Goal: Download file/media

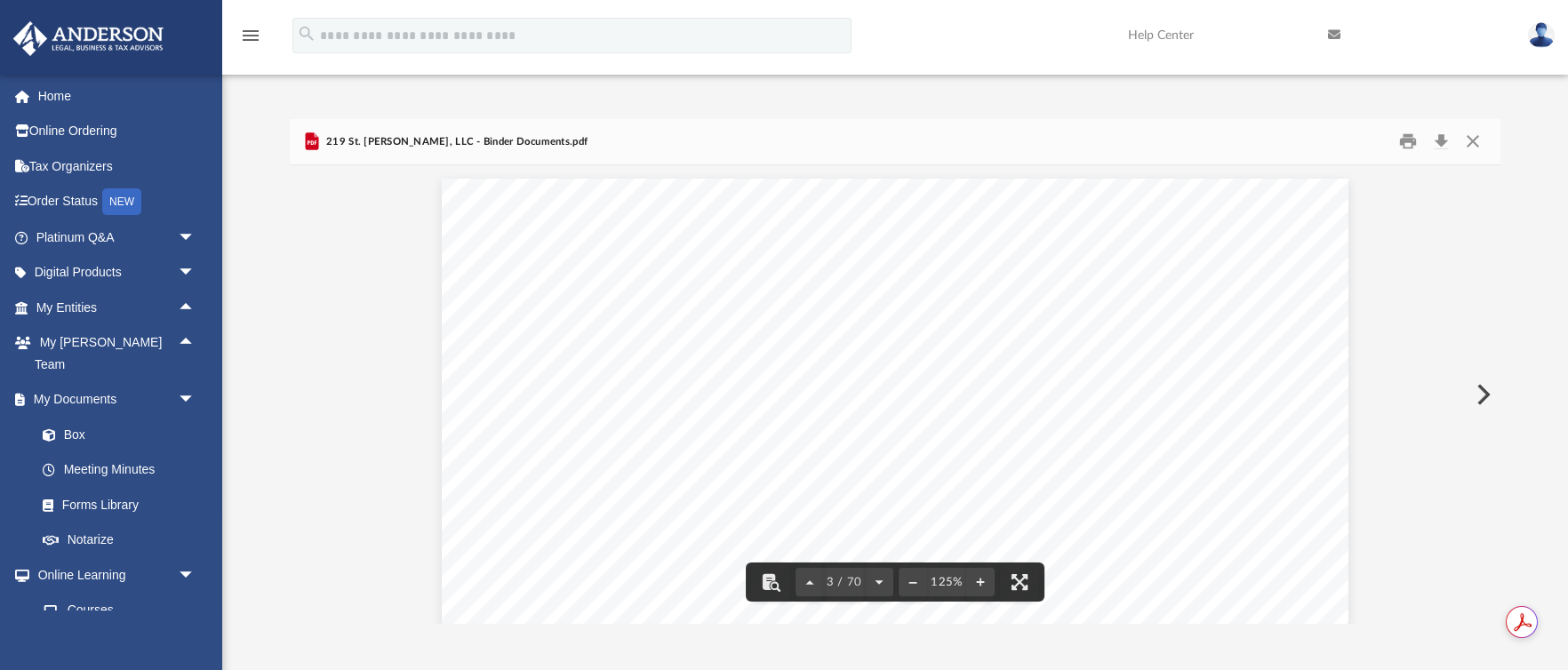
scroll to position [3107, 0]
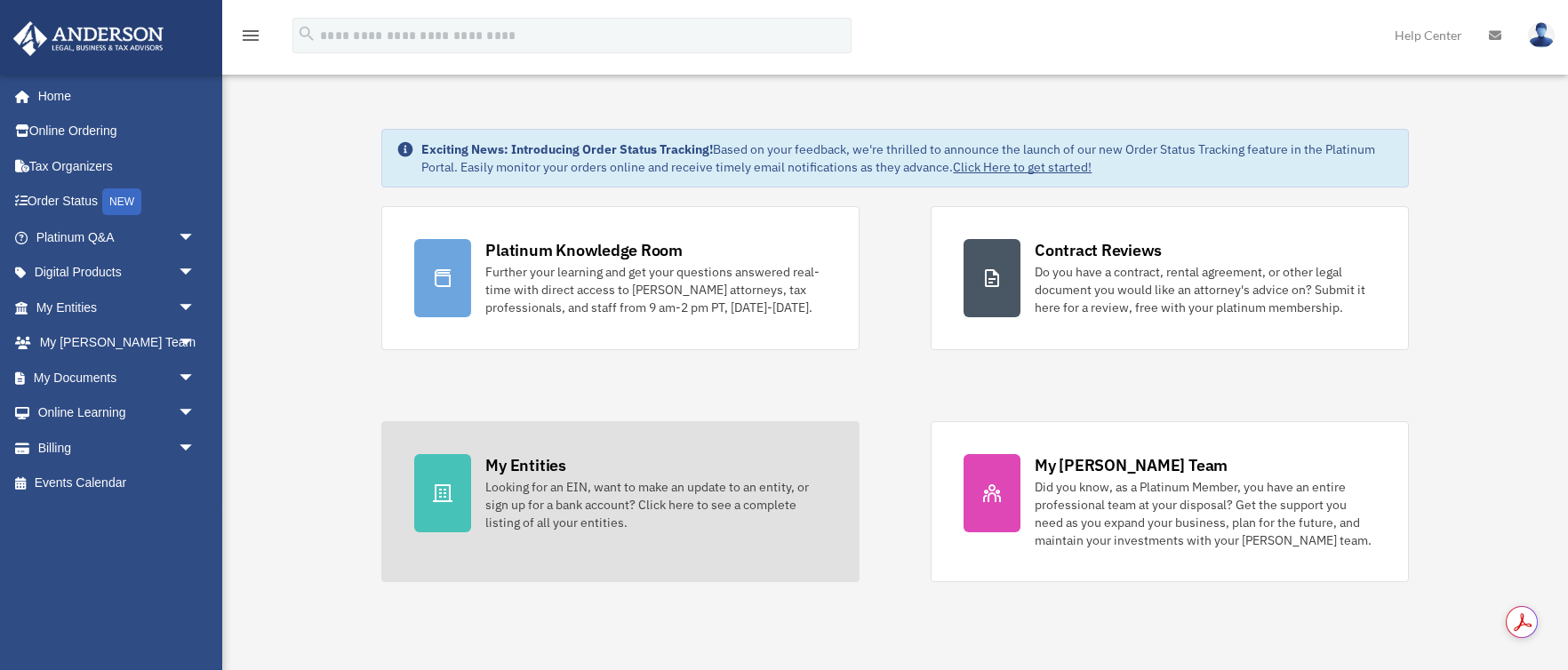
click at [520, 540] on link "My Entities Looking for an EIN, want to make an update to an entity, or sign up…" at bounding box center [620, 501] width 478 height 161
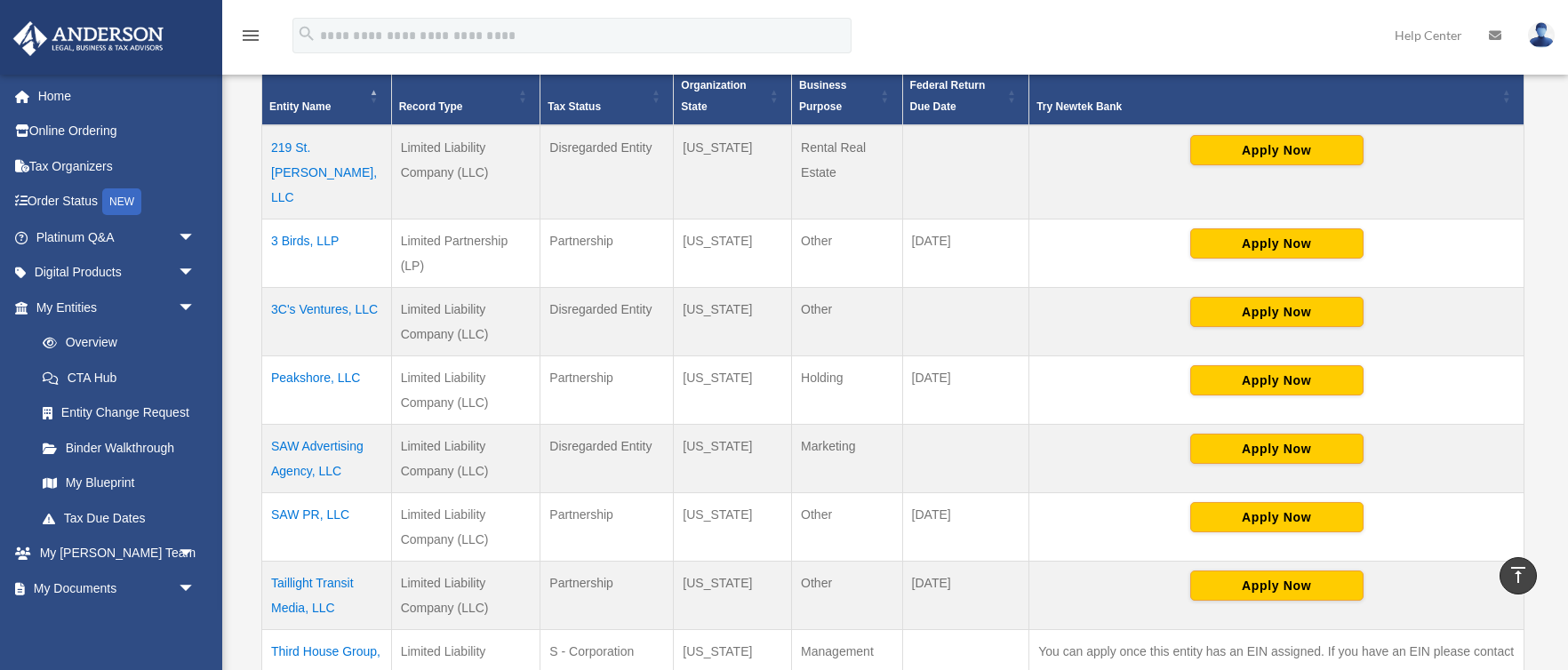
scroll to position [389, 0]
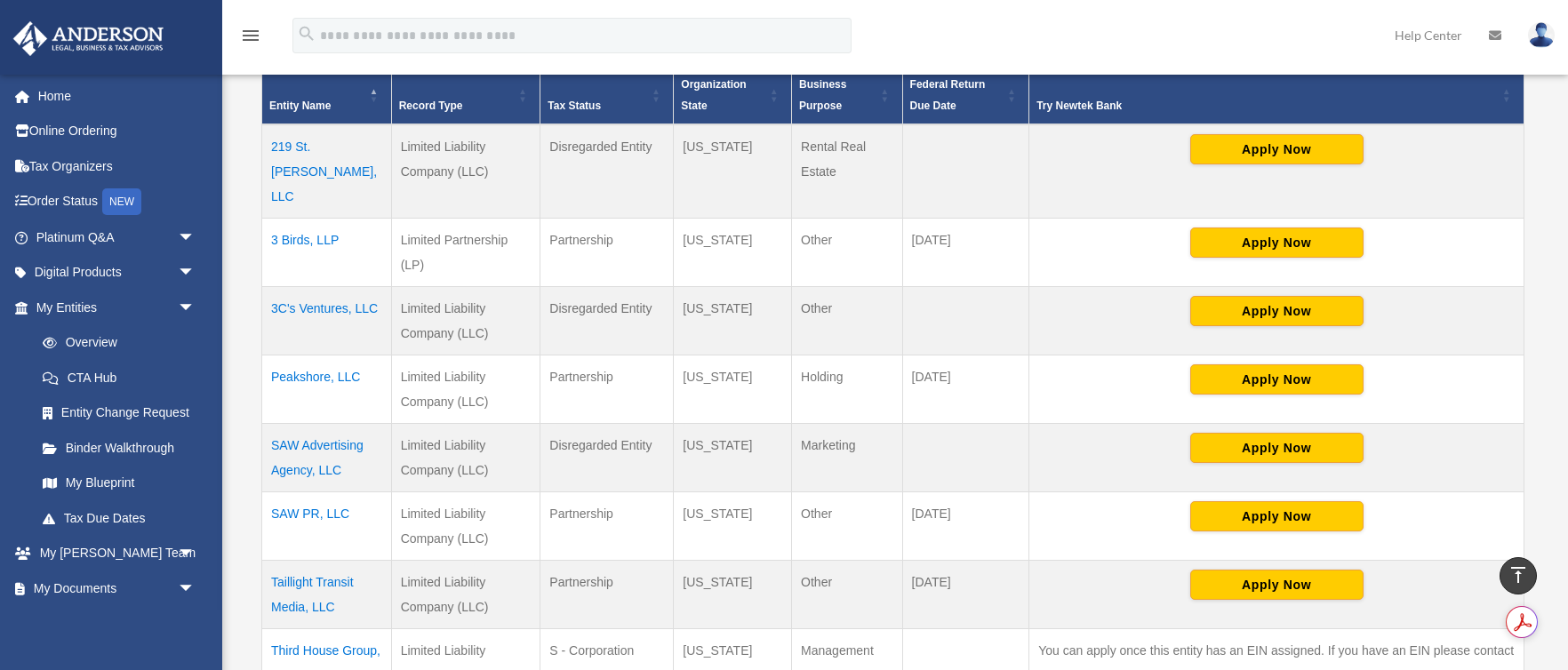
click at [305, 354] on td "Peakshore, LLC" at bounding box center [327, 389] width 130 height 68
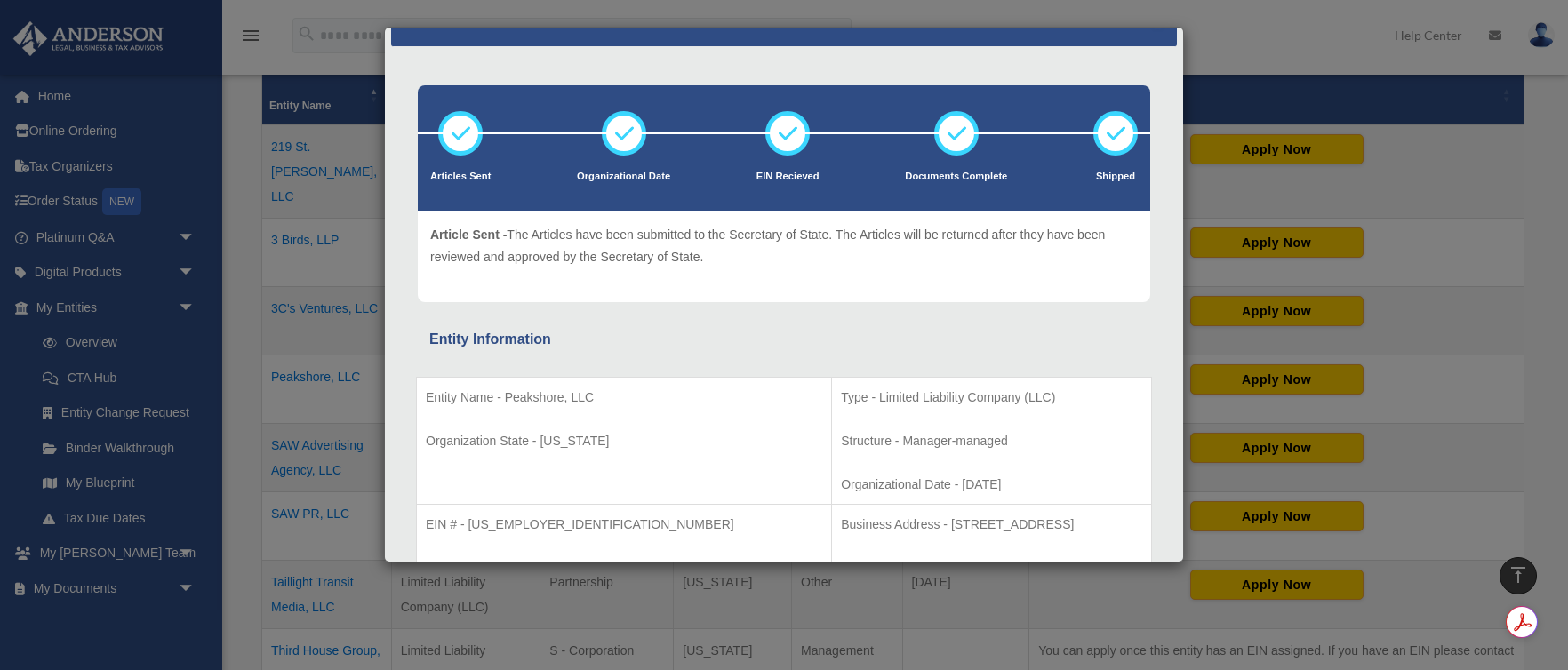
scroll to position [0, 0]
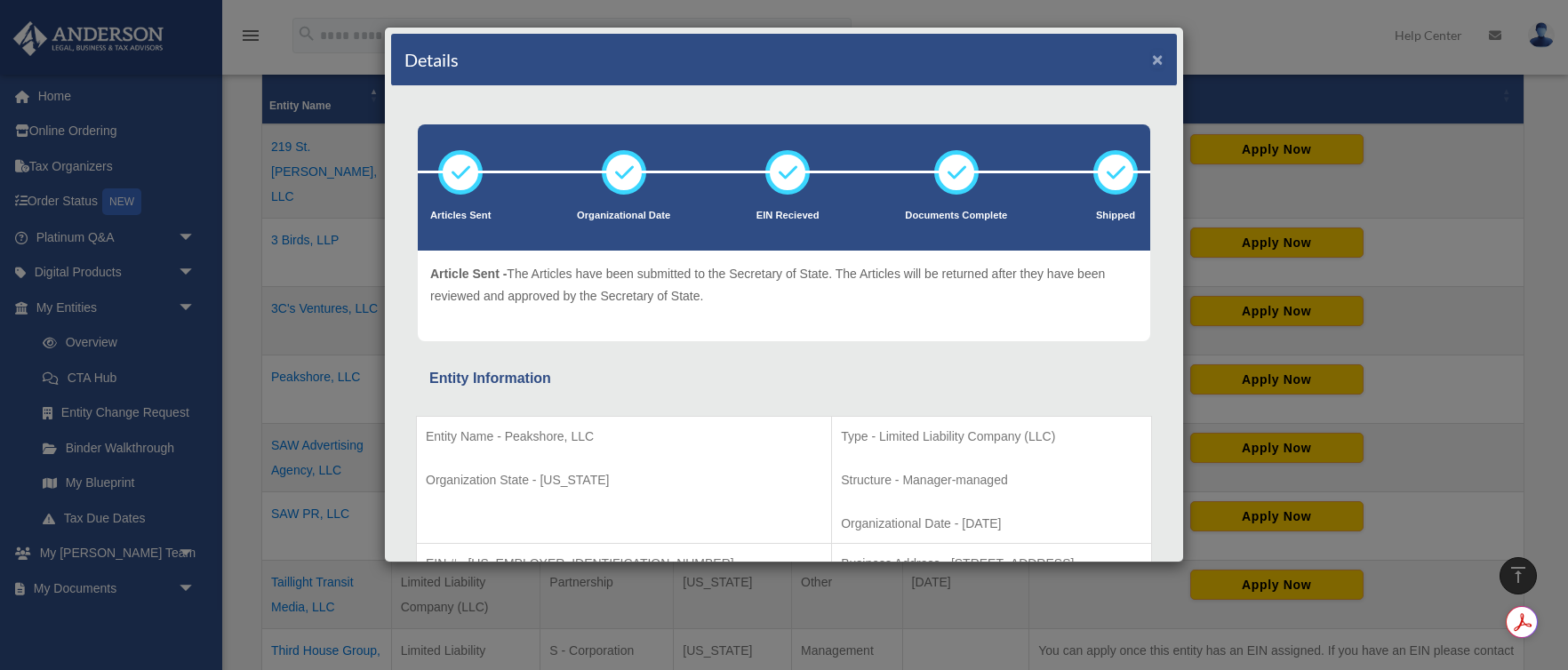
click at [1163, 66] on button "×" at bounding box center [1157, 59] width 12 height 18
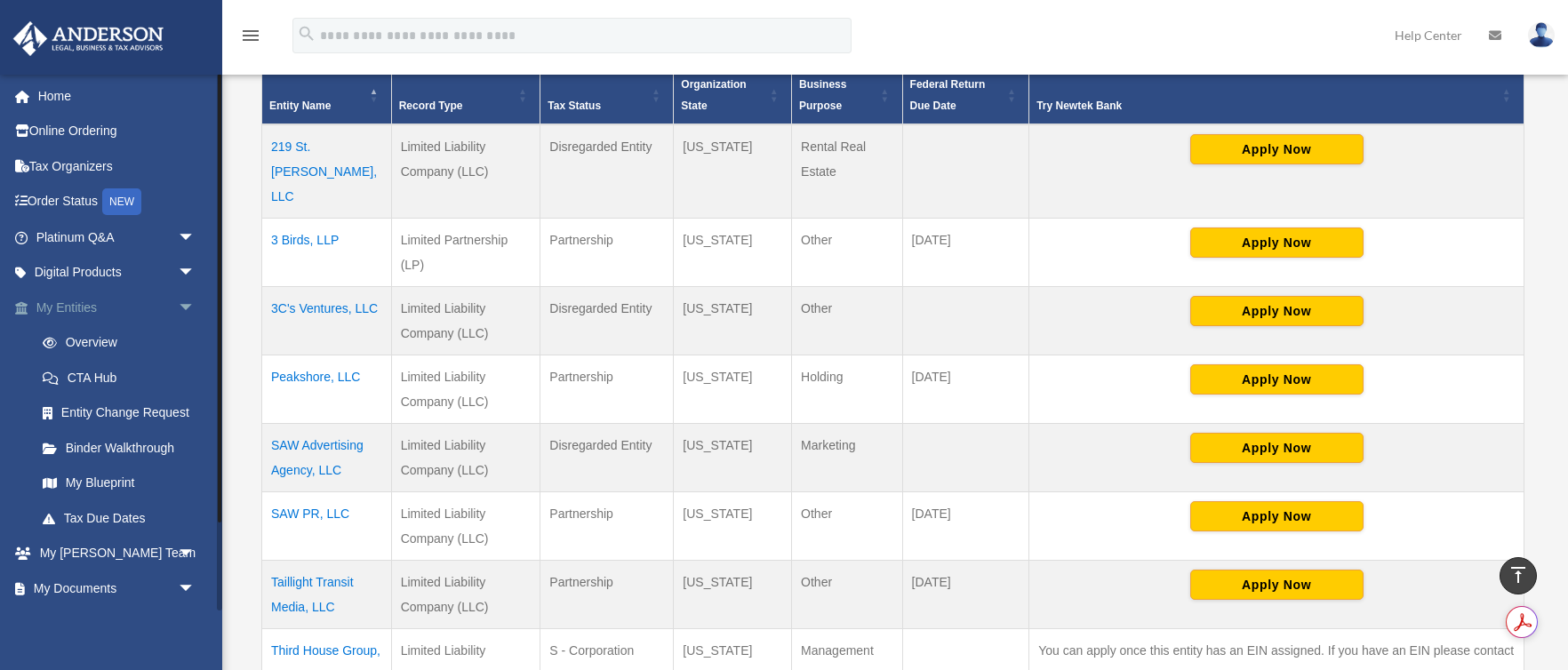
click at [192, 301] on span "arrow_drop_down" at bounding box center [196, 307] width 36 height 36
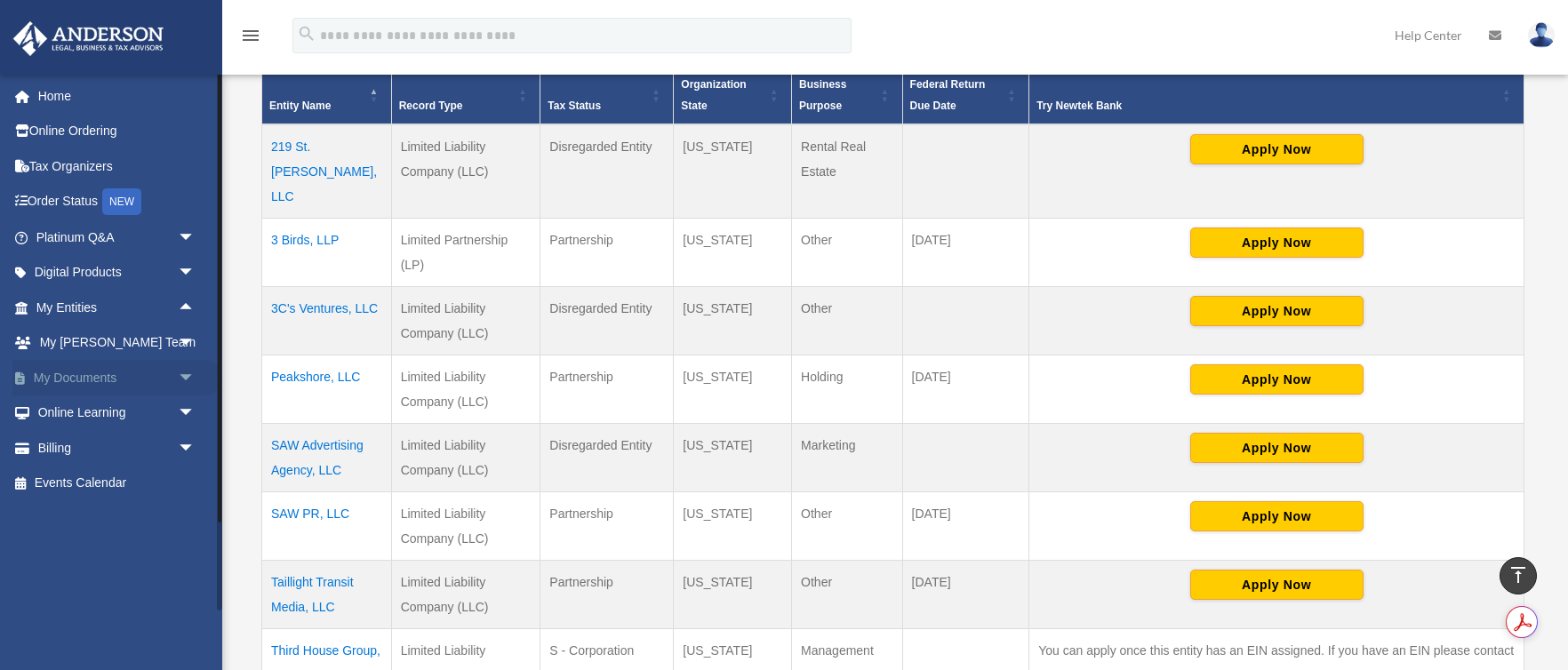
click at [186, 378] on span "arrow_drop_down" at bounding box center [196, 377] width 36 height 36
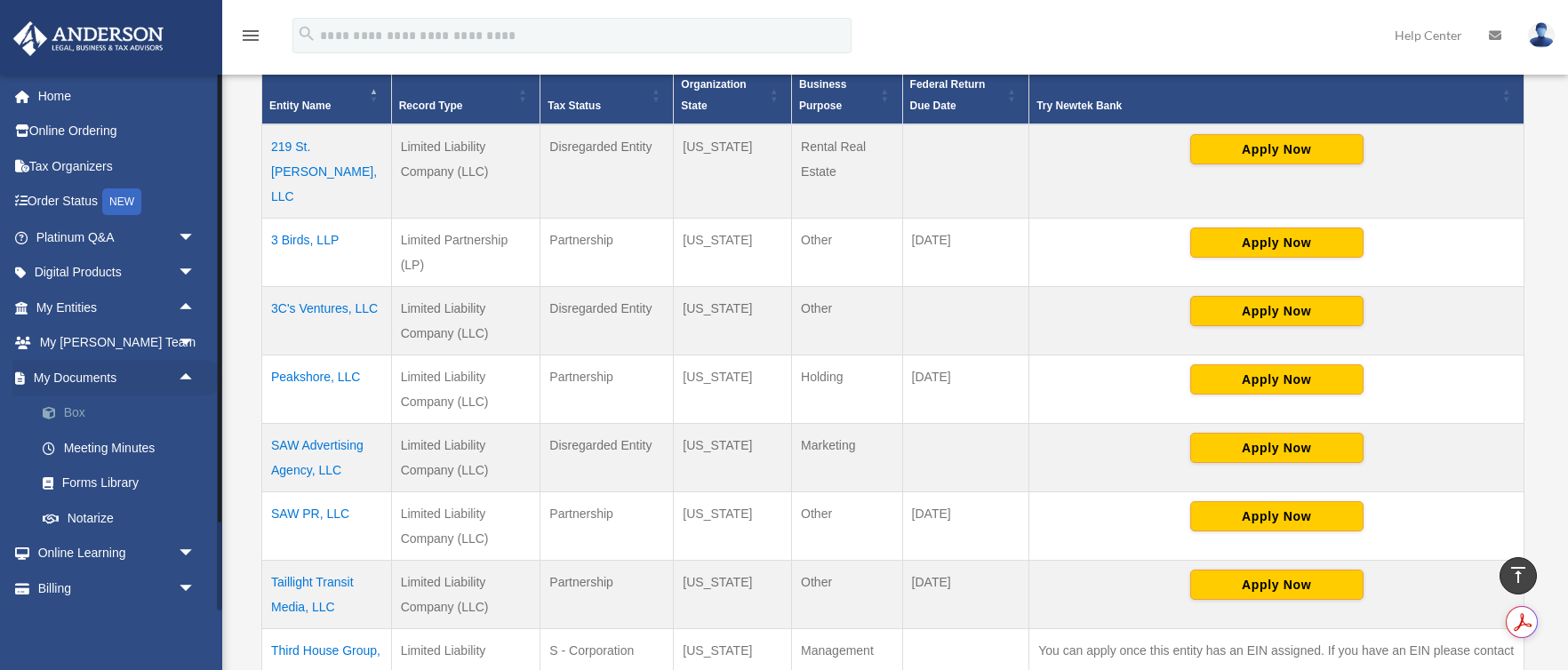
click at [65, 410] on link "Box" at bounding box center [124, 413] width 197 height 36
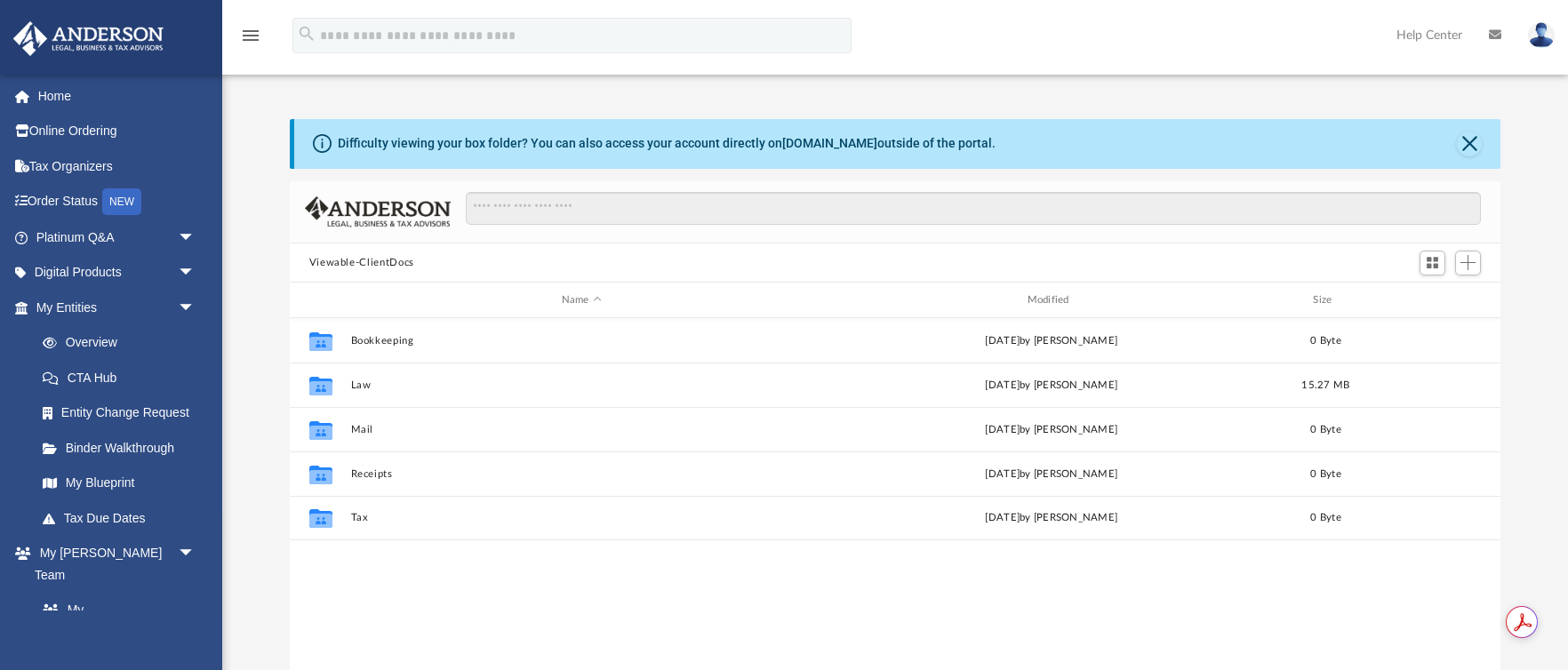
scroll to position [404, 1211]
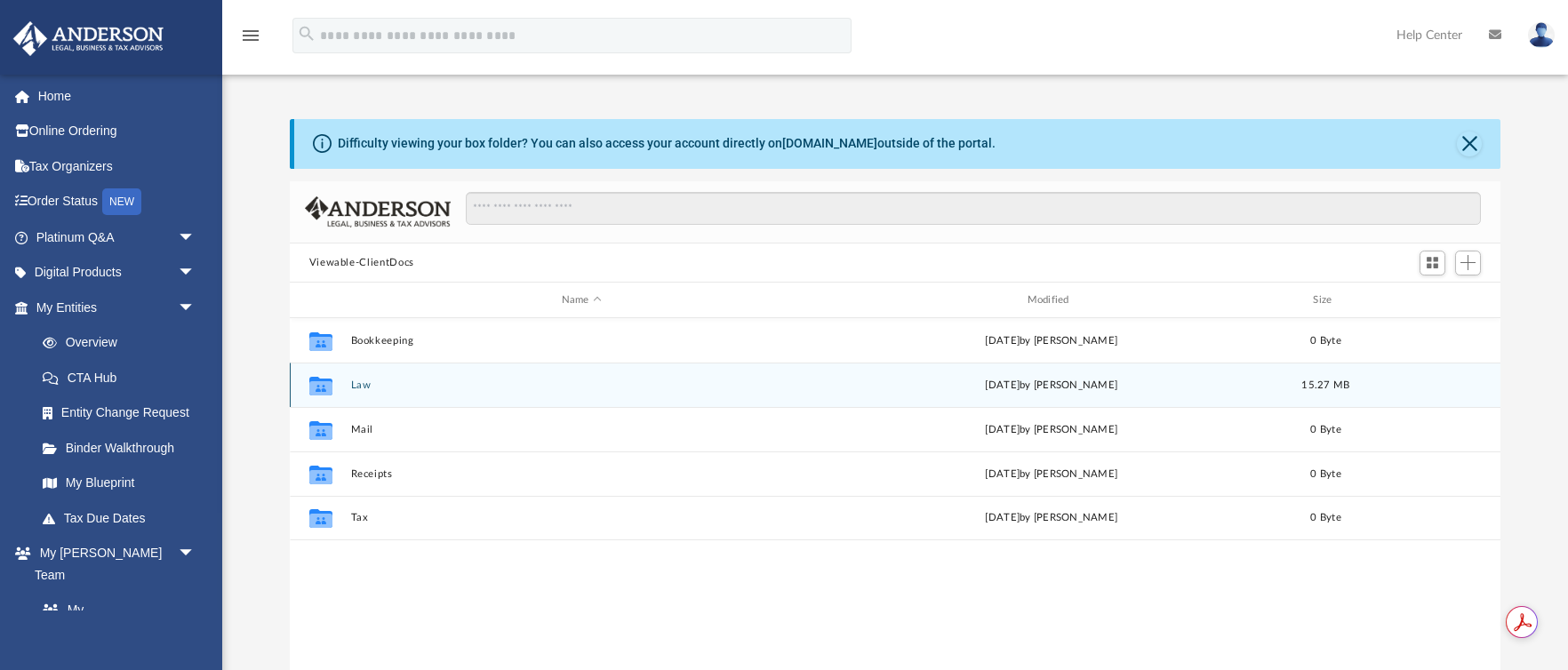
click at [470, 374] on div "Collaborated Folder Law Fri Aug 29 2025 by Kathleen Maureene Pelicano 15.27 MB" at bounding box center [895, 385] width 1212 height 44
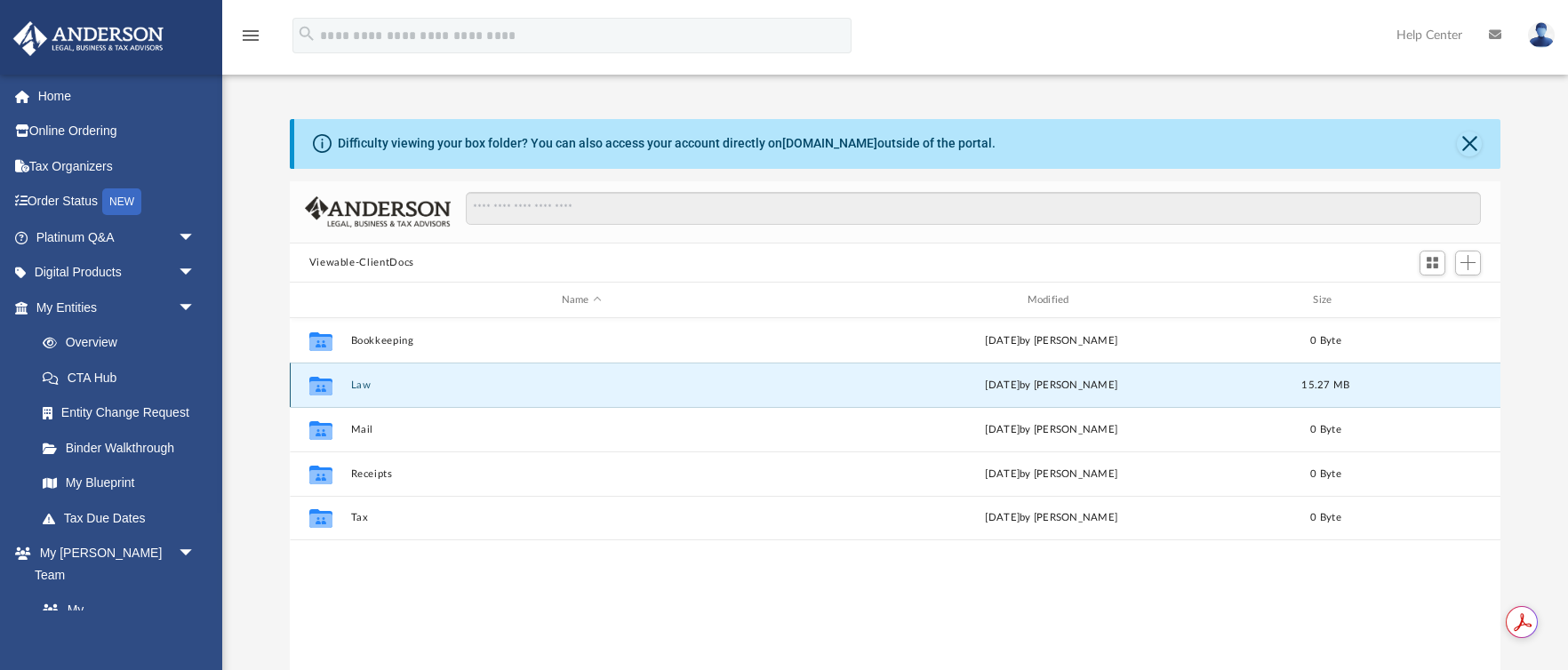
click at [470, 374] on div "Collaborated Folder Law Fri Aug 29 2025 by Kathleen Maureene Pelicano 15.27 MB" at bounding box center [895, 385] width 1212 height 44
click at [497, 380] on button "Law" at bounding box center [581, 385] width 462 height 12
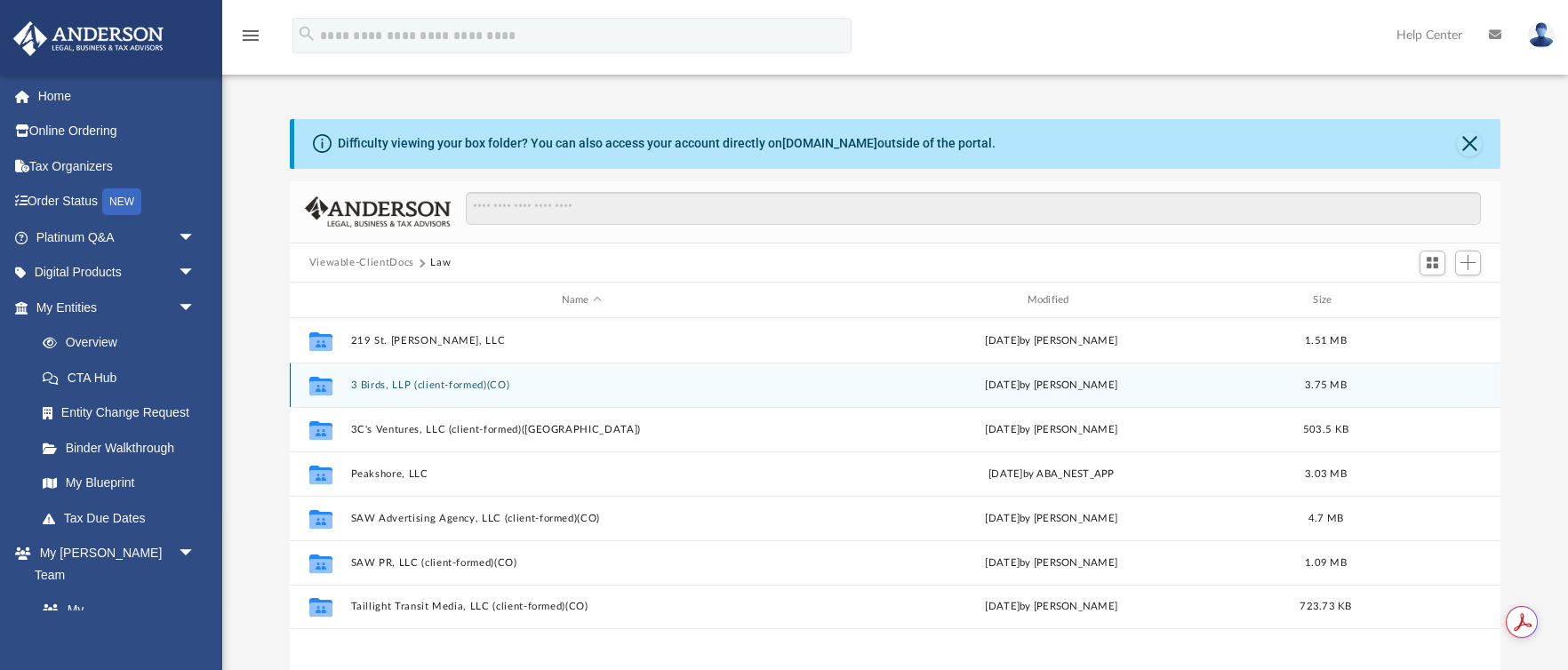
click at [497, 380] on button "3 Birds, LLP (client-formed)(CO)" at bounding box center [581, 385] width 462 height 12
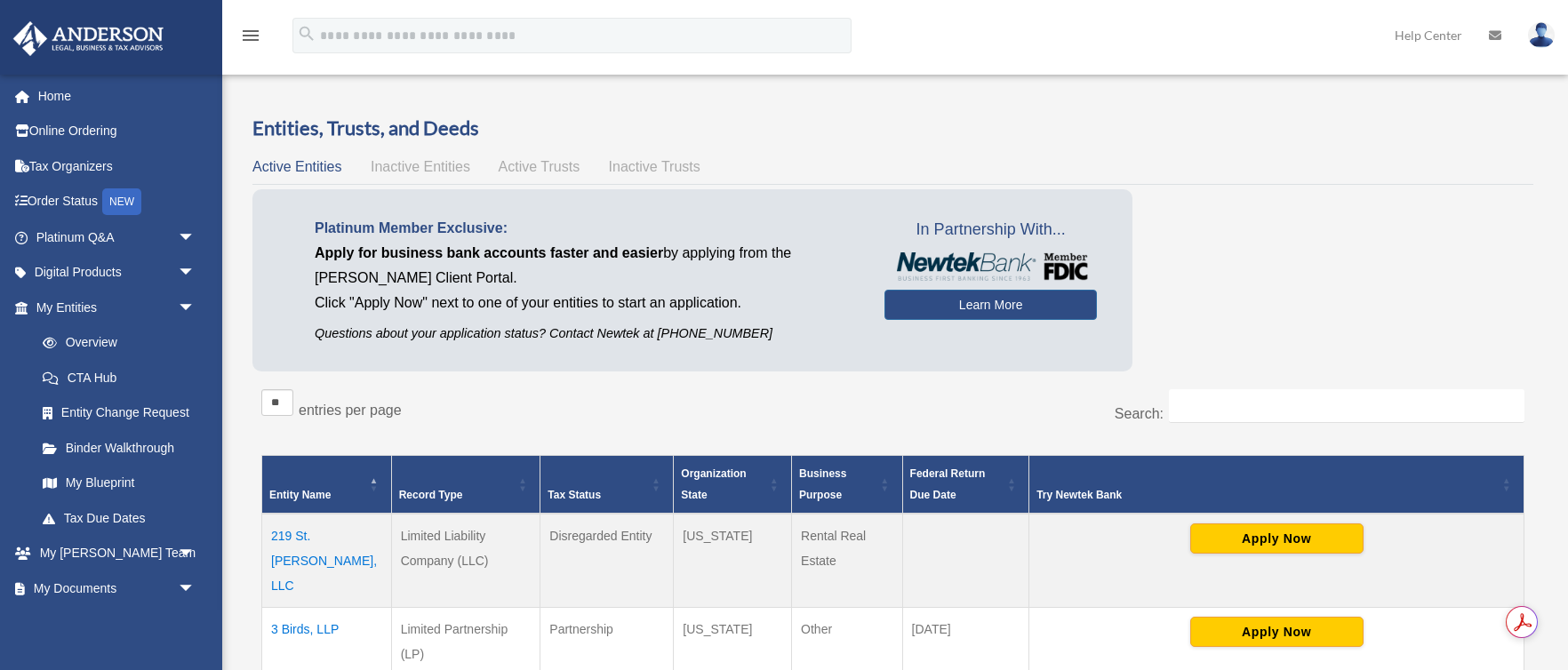
scroll to position [389, 0]
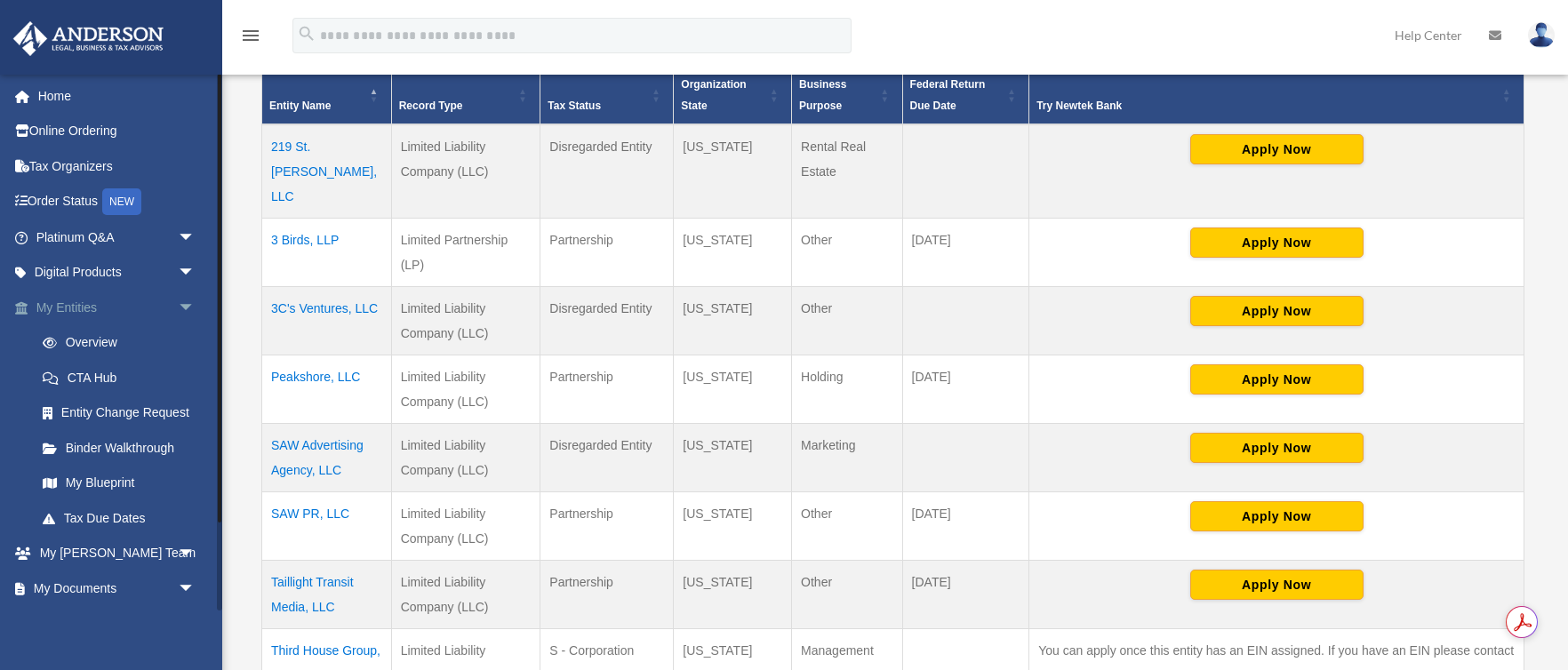
click at [184, 305] on span "arrow_drop_down" at bounding box center [196, 307] width 36 height 36
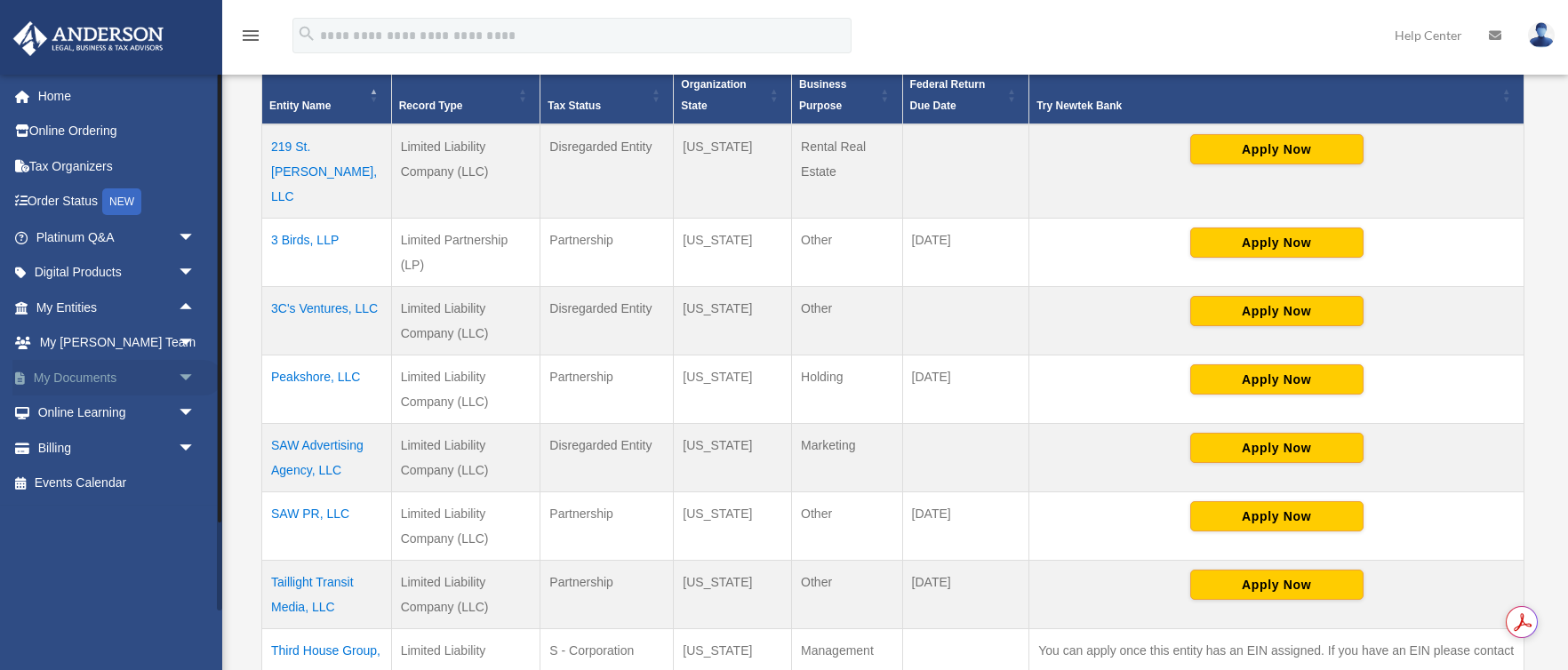
click at [185, 376] on span "arrow_drop_down" at bounding box center [196, 377] width 36 height 36
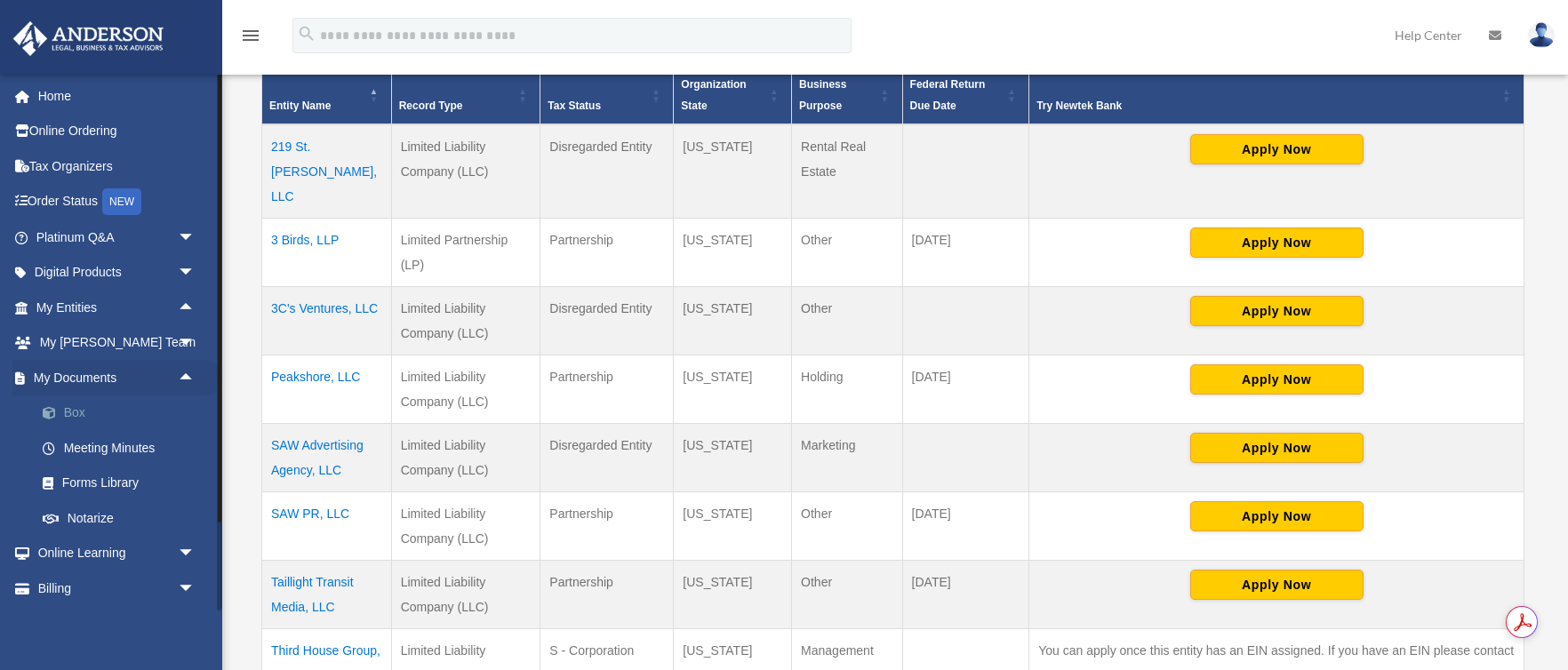
click at [97, 402] on link "Box" at bounding box center [124, 413] width 197 height 36
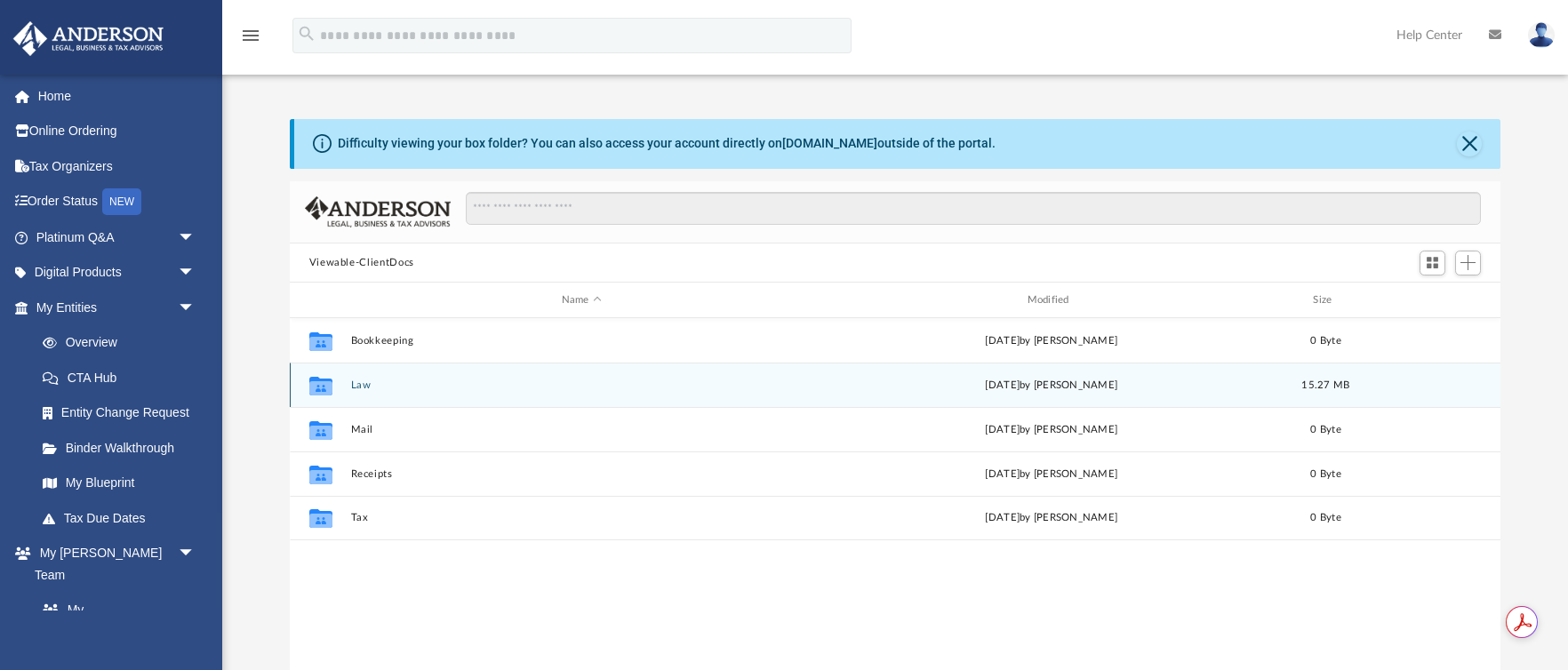
scroll to position [404, 1211]
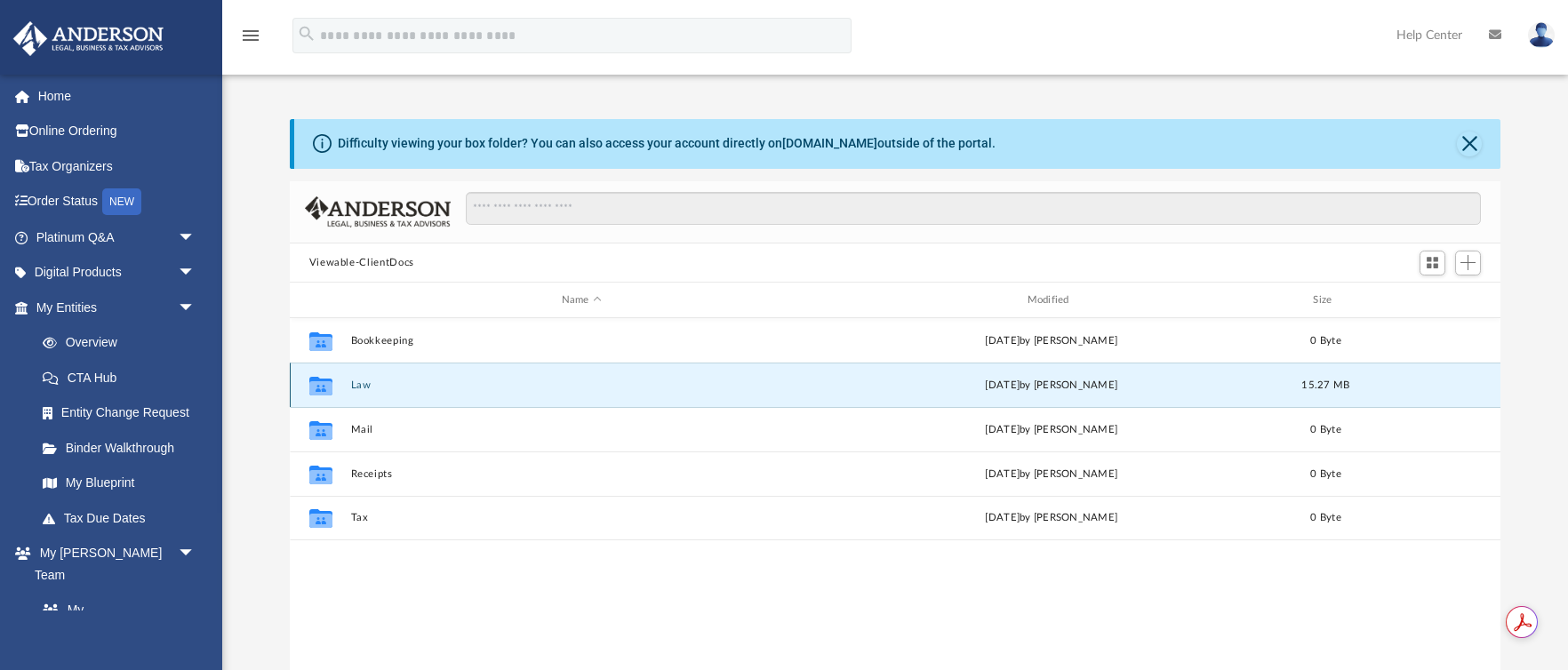
click at [560, 385] on button "Law" at bounding box center [581, 385] width 462 height 12
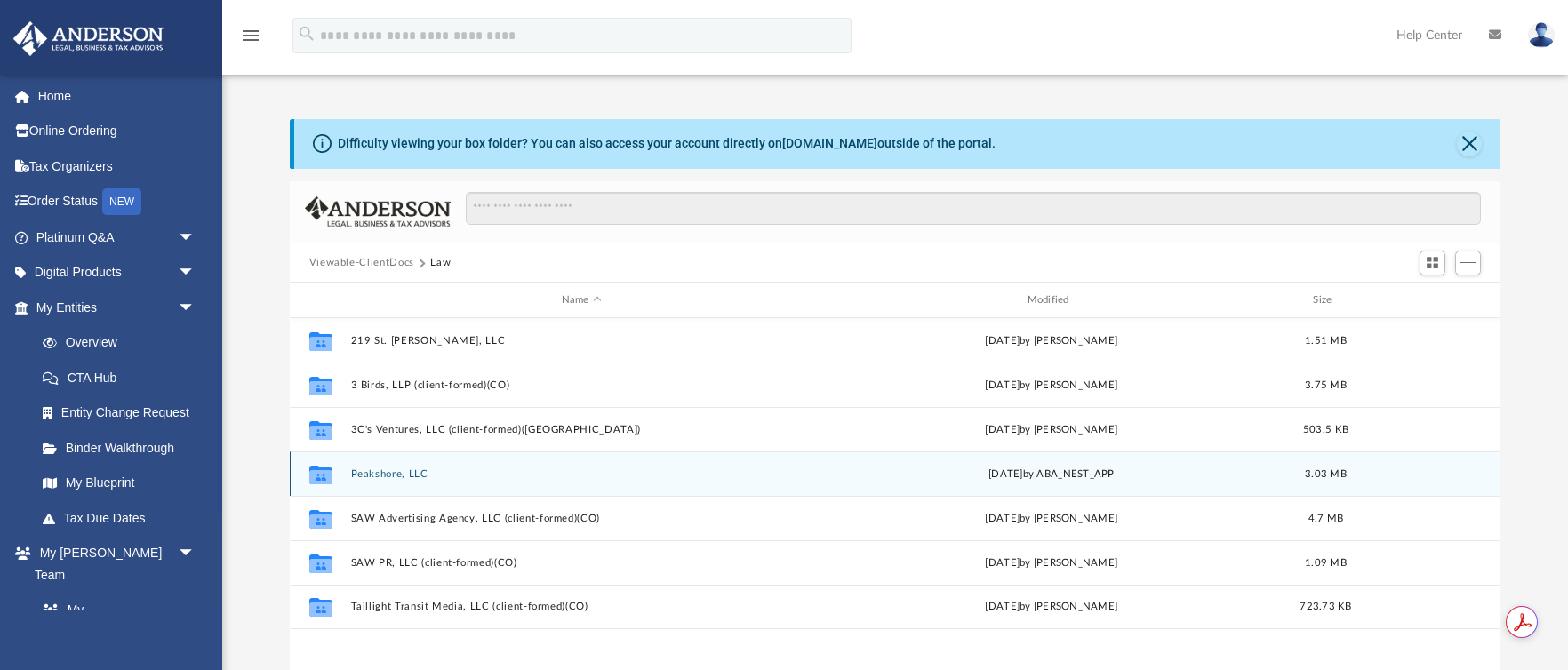
click at [540, 482] on div "Collaborated Folder Peakshore, LLC Wed Aug 27 2025 by ABA_NEST_APP 3.03 MB" at bounding box center [895, 473] width 1212 height 44
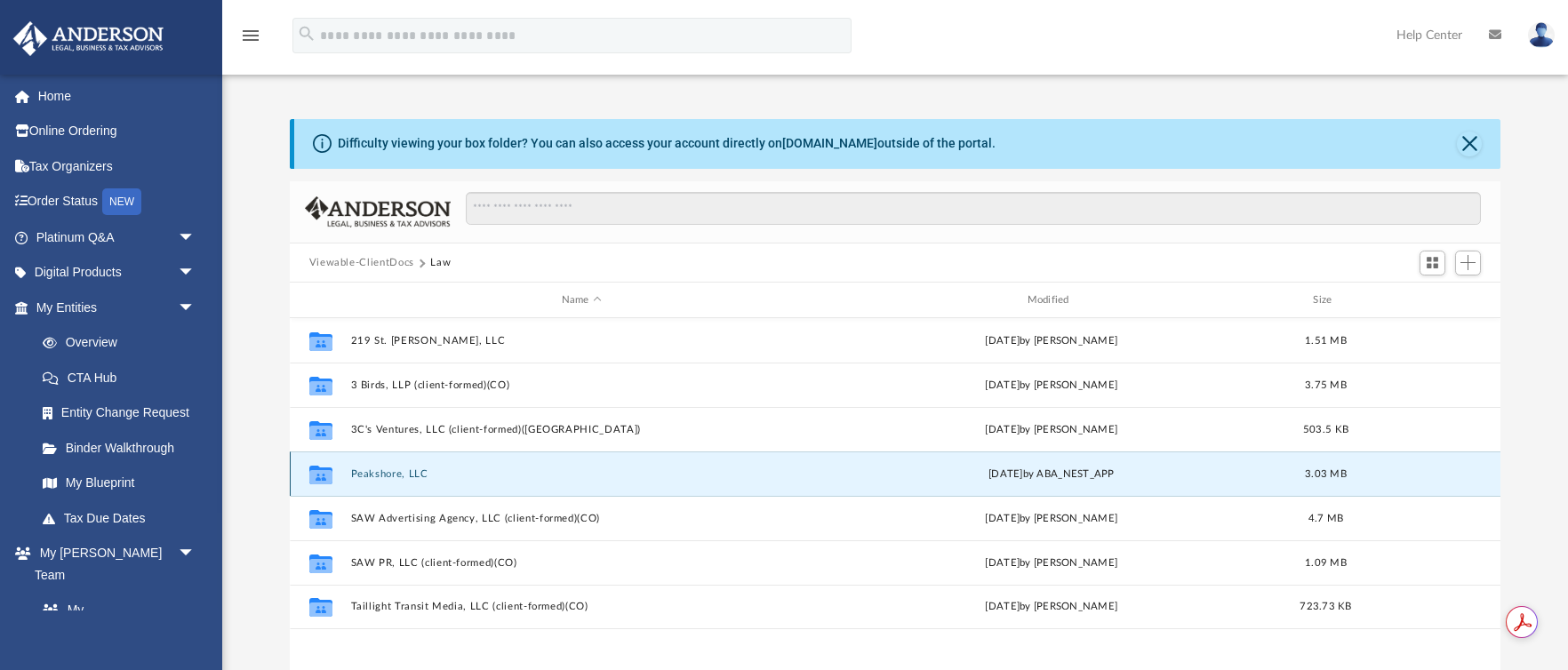
click at [548, 482] on div "Collaborated Folder Peakshore, LLC Wed Aug 27 2025 by ABA_NEST_APP 3.03 MB" at bounding box center [895, 473] width 1212 height 44
click at [548, 480] on div "Collaborated Folder Peakshore, LLC Wed Aug 27 2025 by ABA_NEST_APP 3.03 MB" at bounding box center [895, 473] width 1212 height 44
click at [411, 474] on button "Peakshore, LLC" at bounding box center [581, 473] width 462 height 12
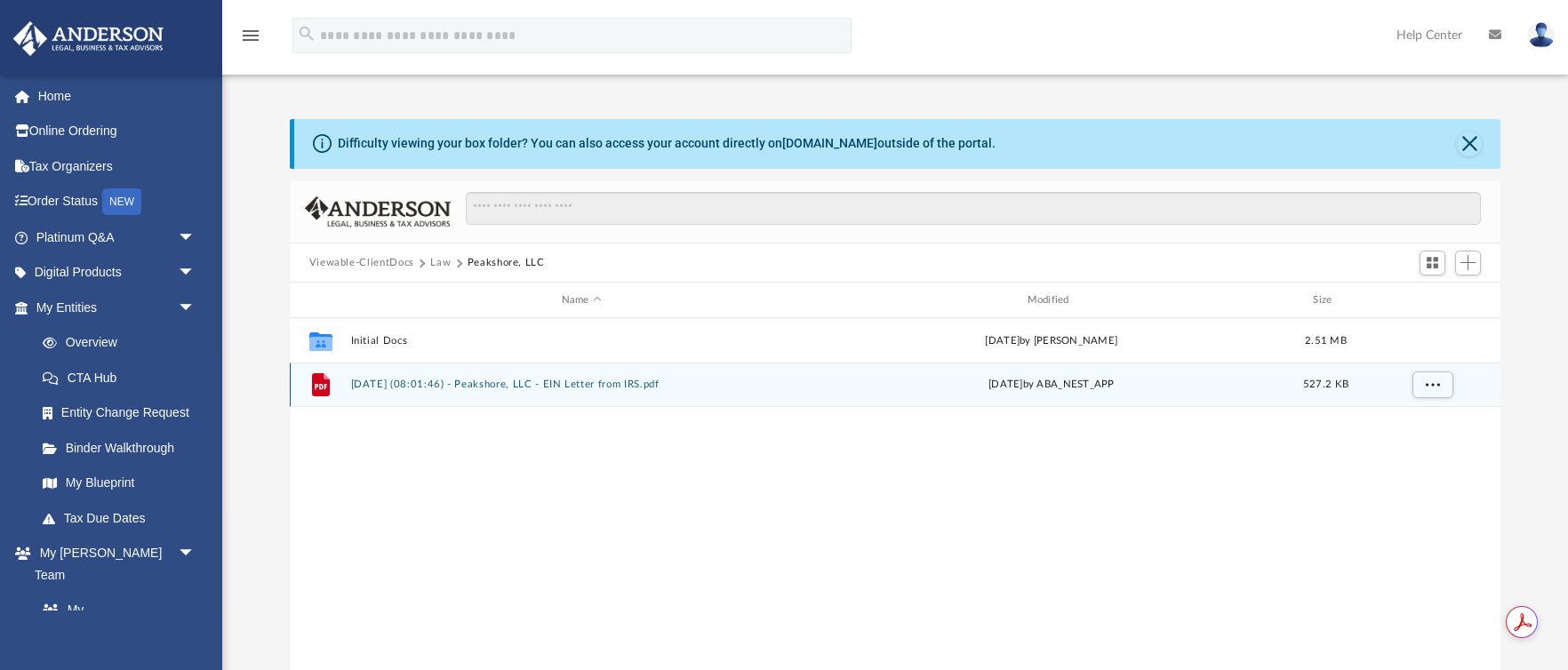
click at [426, 385] on button "2025.08.27 (08:01:46) - Peakshore, LLC - EIN Letter from IRS.pdf" at bounding box center [581, 384] width 462 height 12
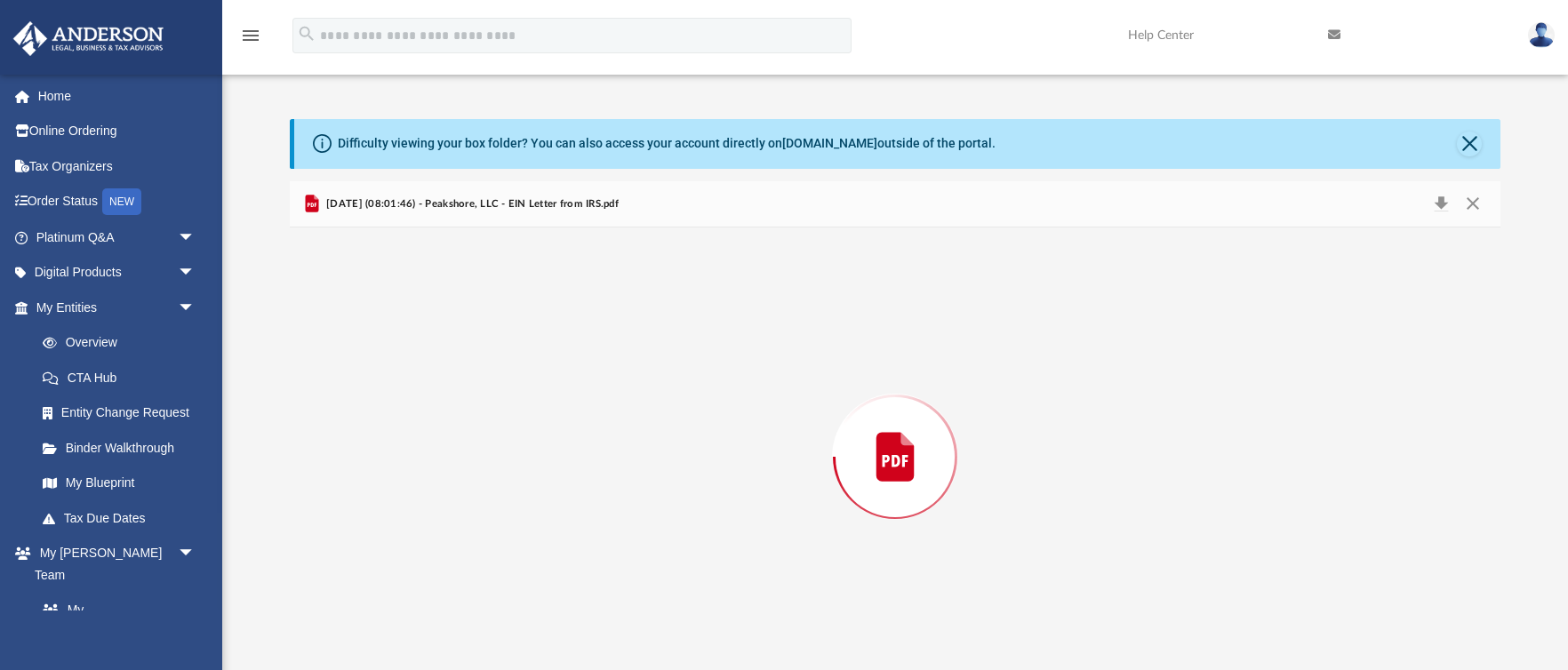
scroll to position [16, 0]
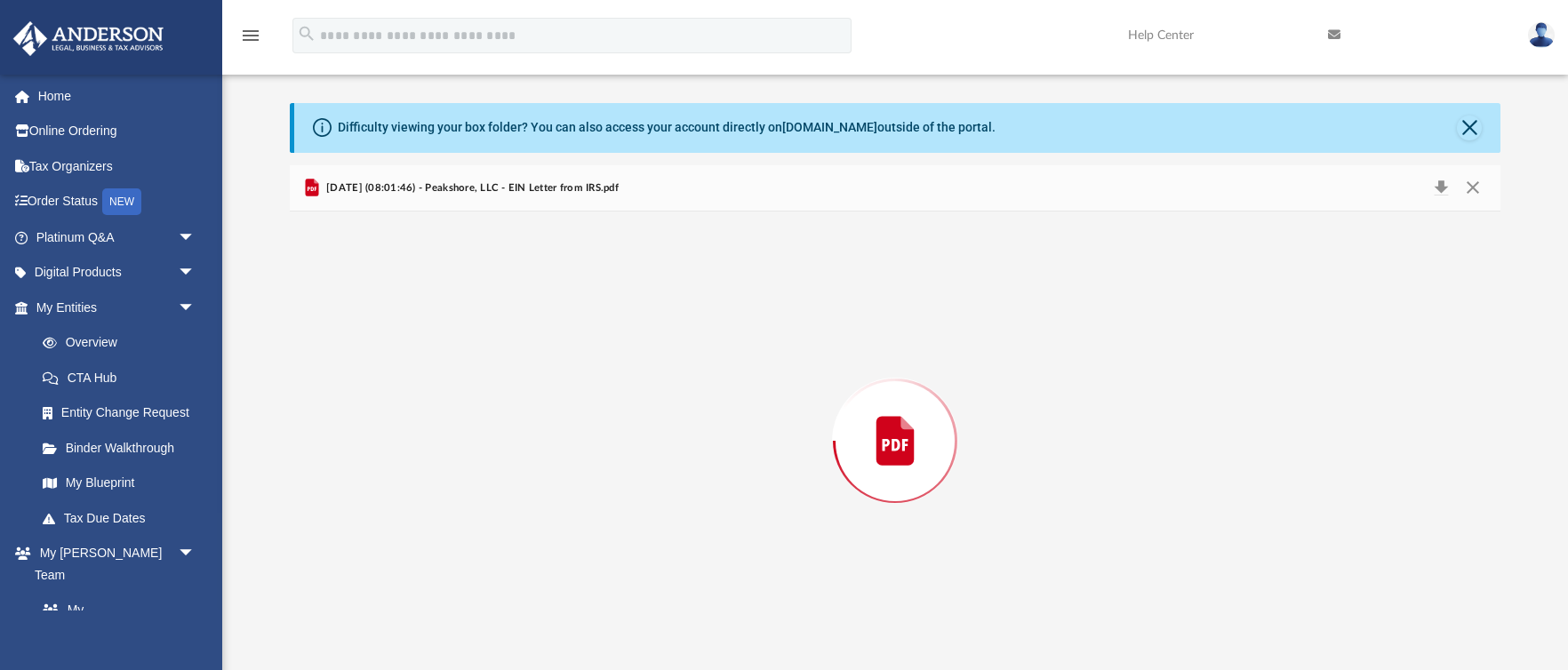
click at [426, 385] on div "Preview" at bounding box center [895, 440] width 1212 height 459
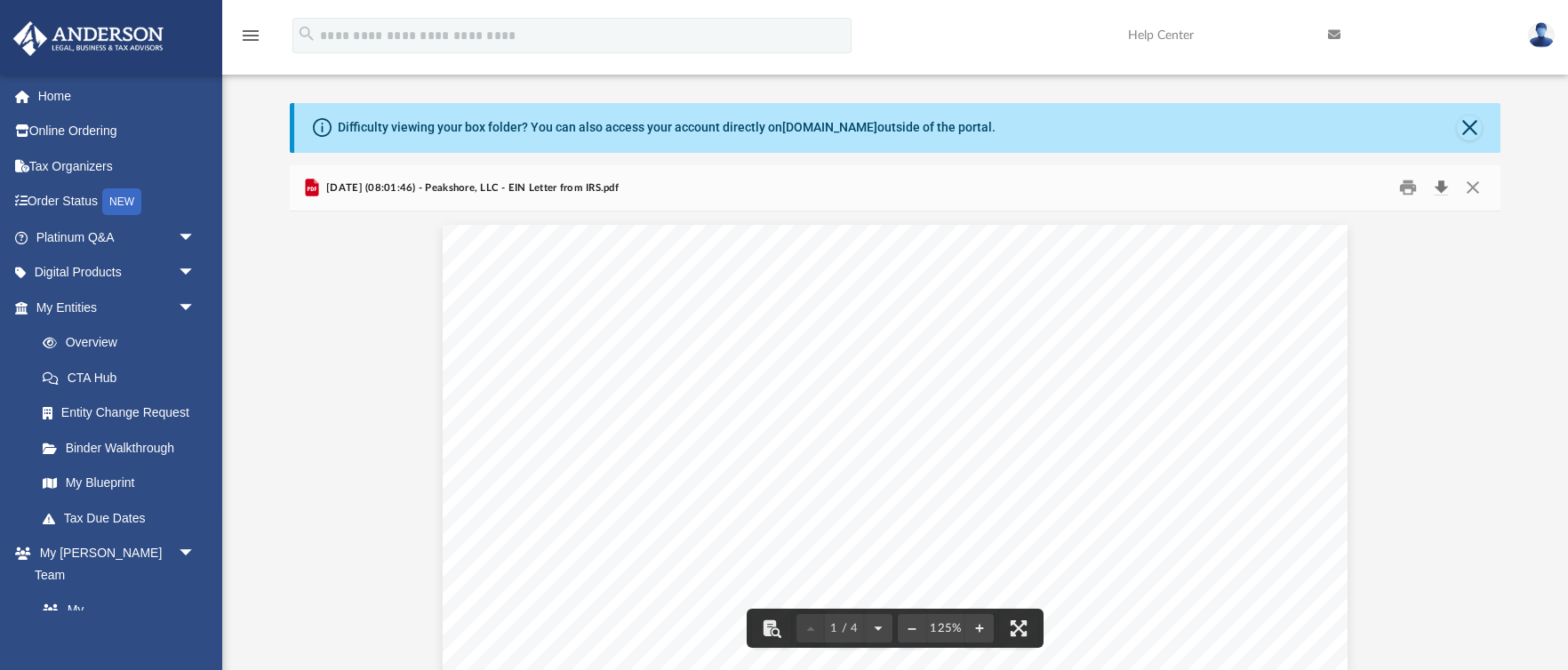
click at [1438, 197] on button "Download" at bounding box center [1441, 188] width 32 height 28
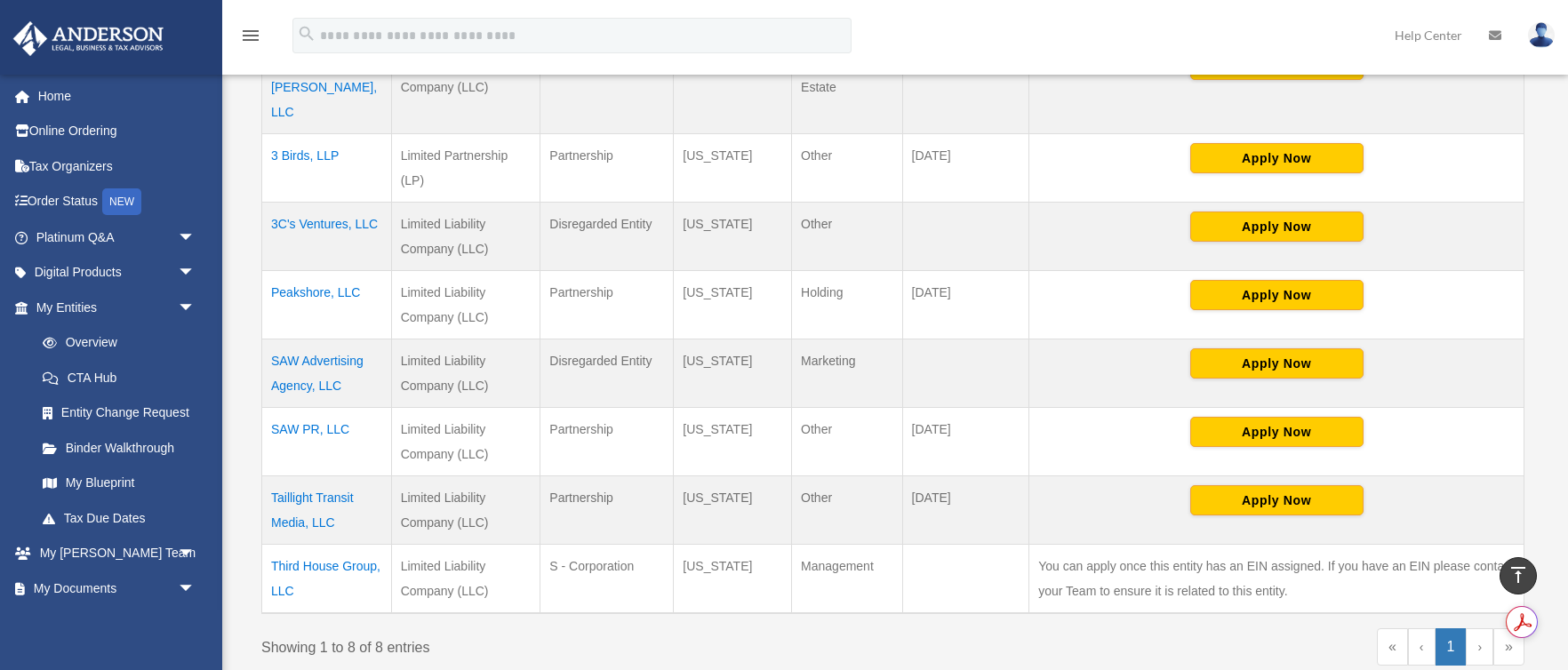
scroll to position [475, 0]
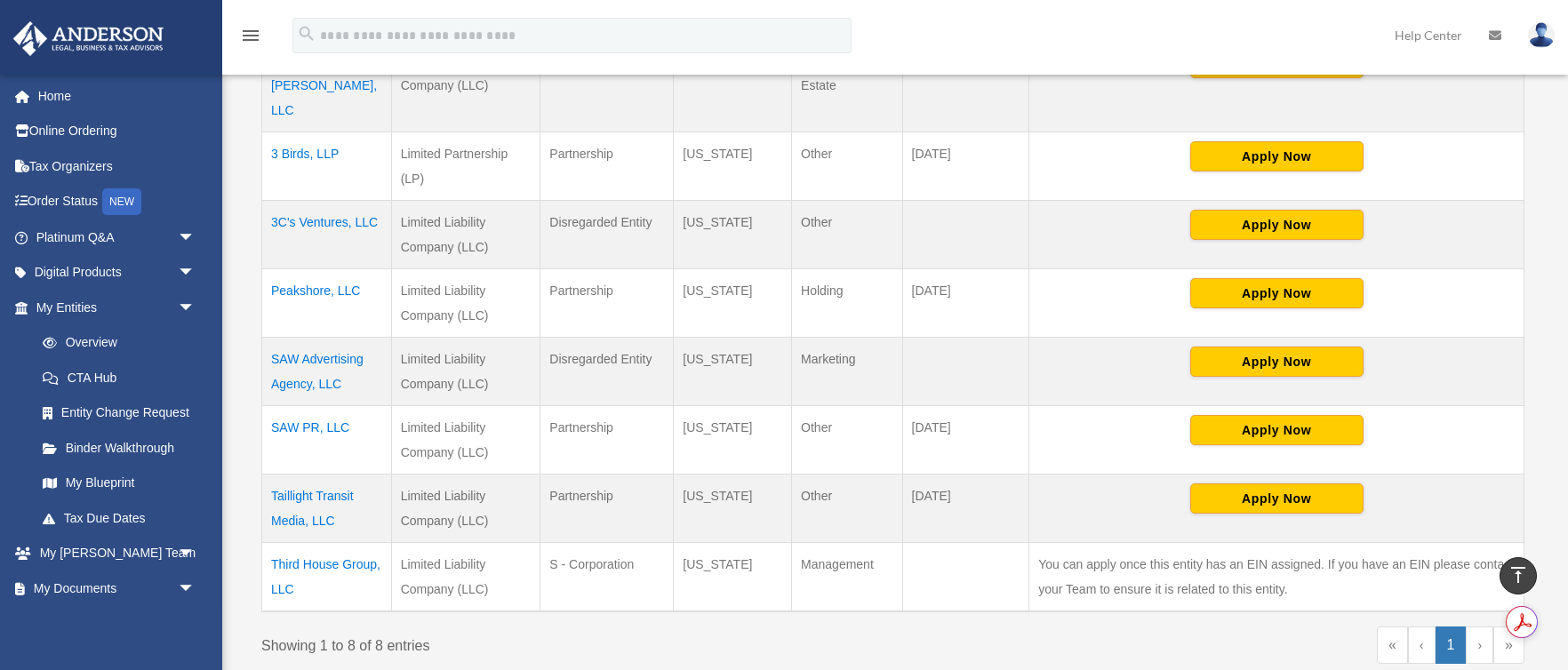
click at [335, 542] on td "Third House Group, LLC" at bounding box center [327, 576] width 130 height 69
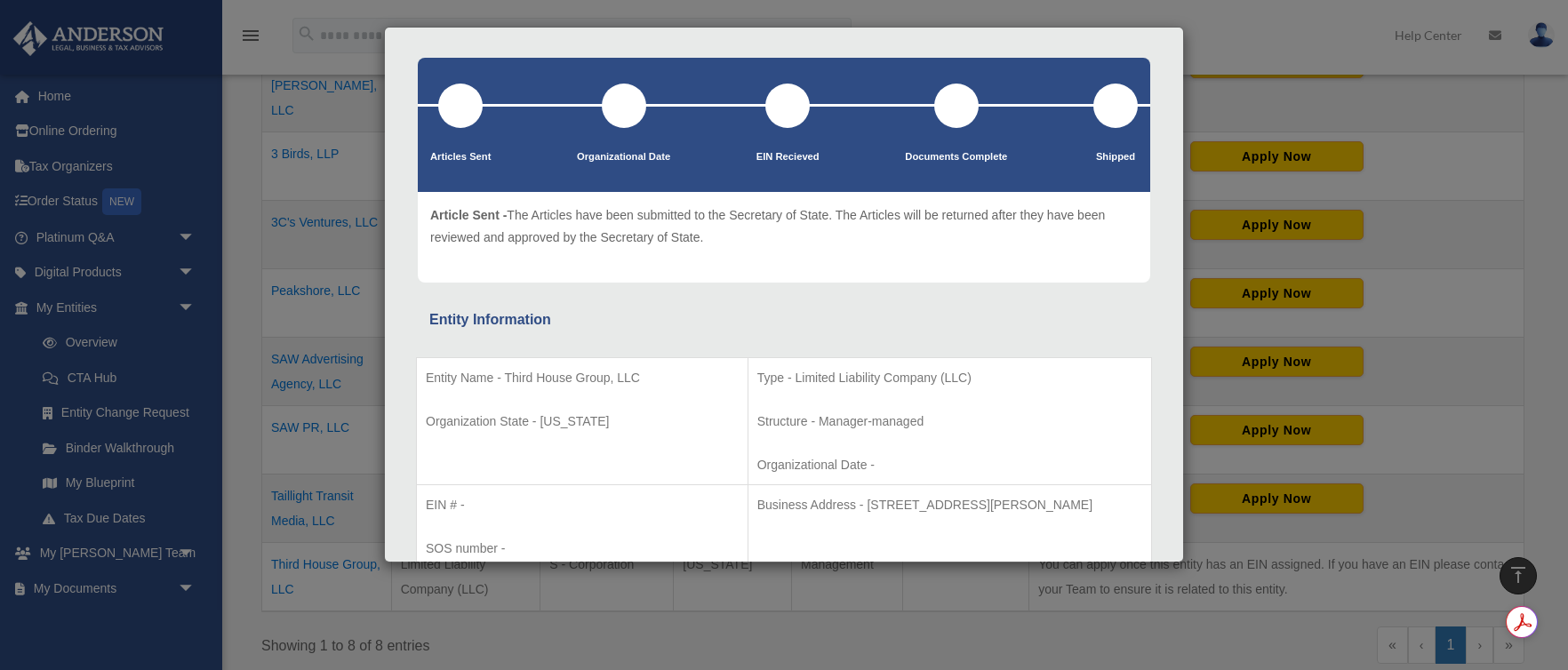
scroll to position [36, 0]
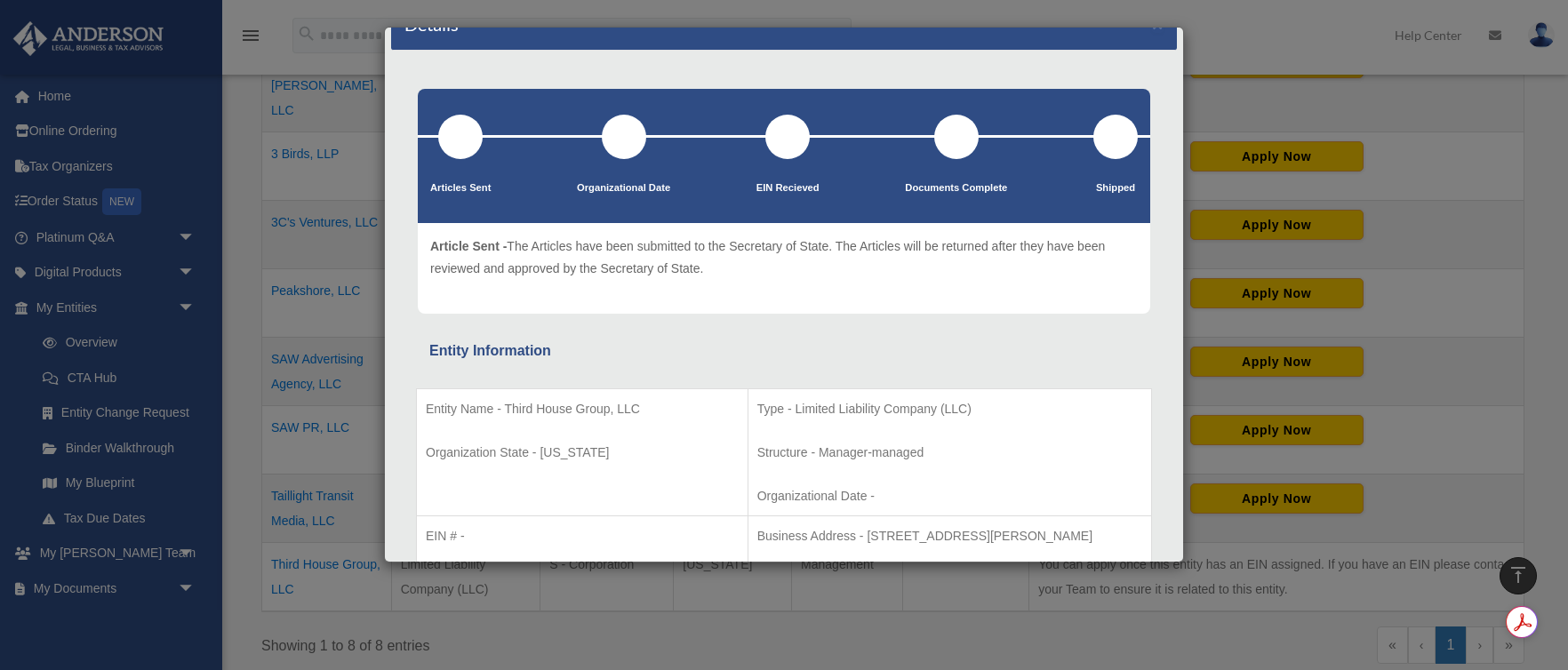
click at [581, 577] on div "Details × Articles Sent Organizational Date" at bounding box center [784, 335] width 1568 height 670
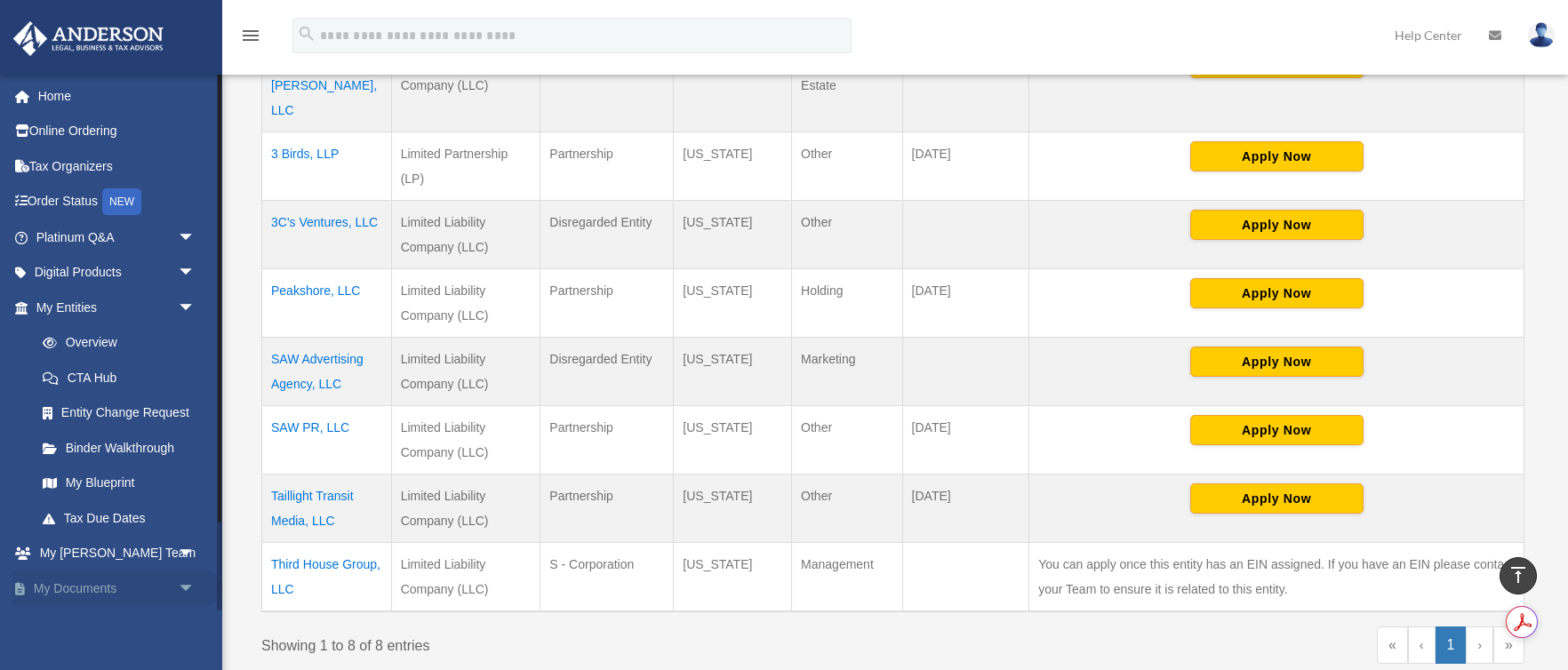
click at [183, 582] on span "arrow_drop_down" at bounding box center [196, 588] width 36 height 36
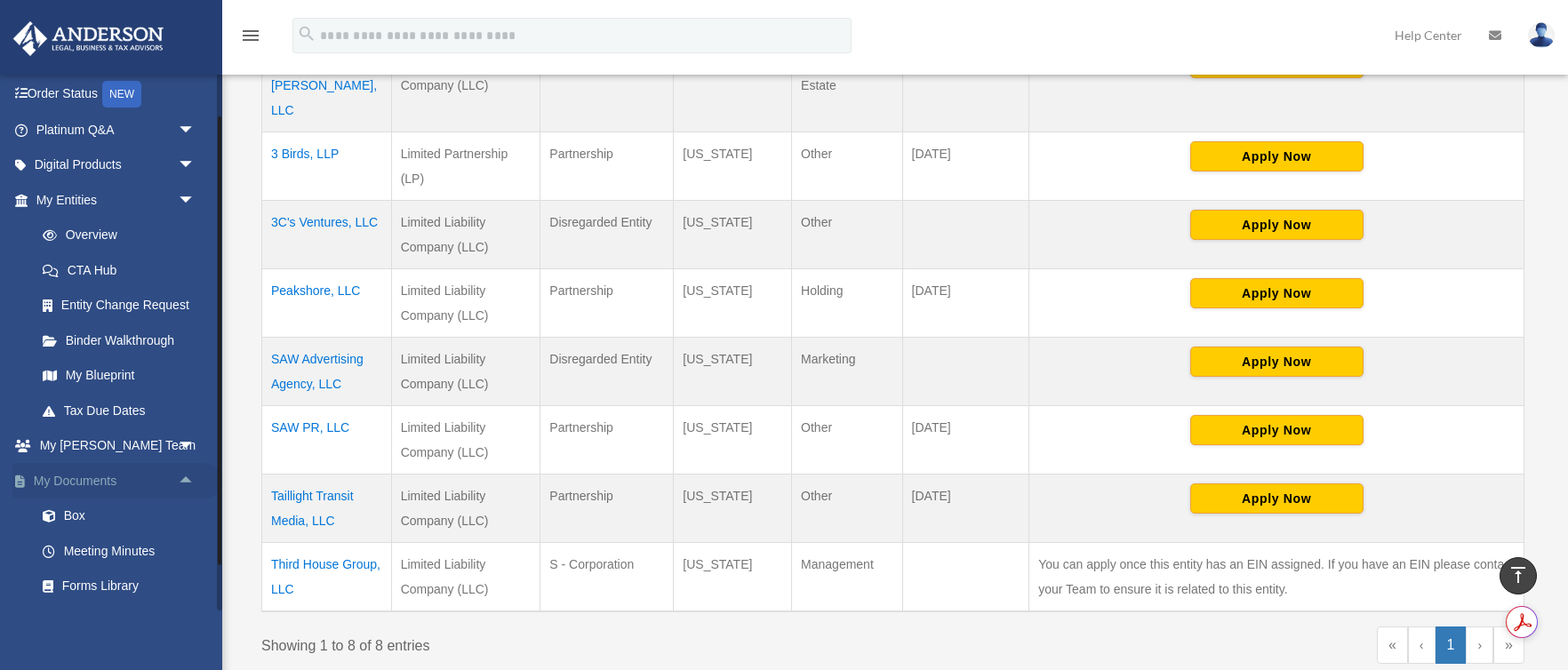
scroll to position [119, 0]
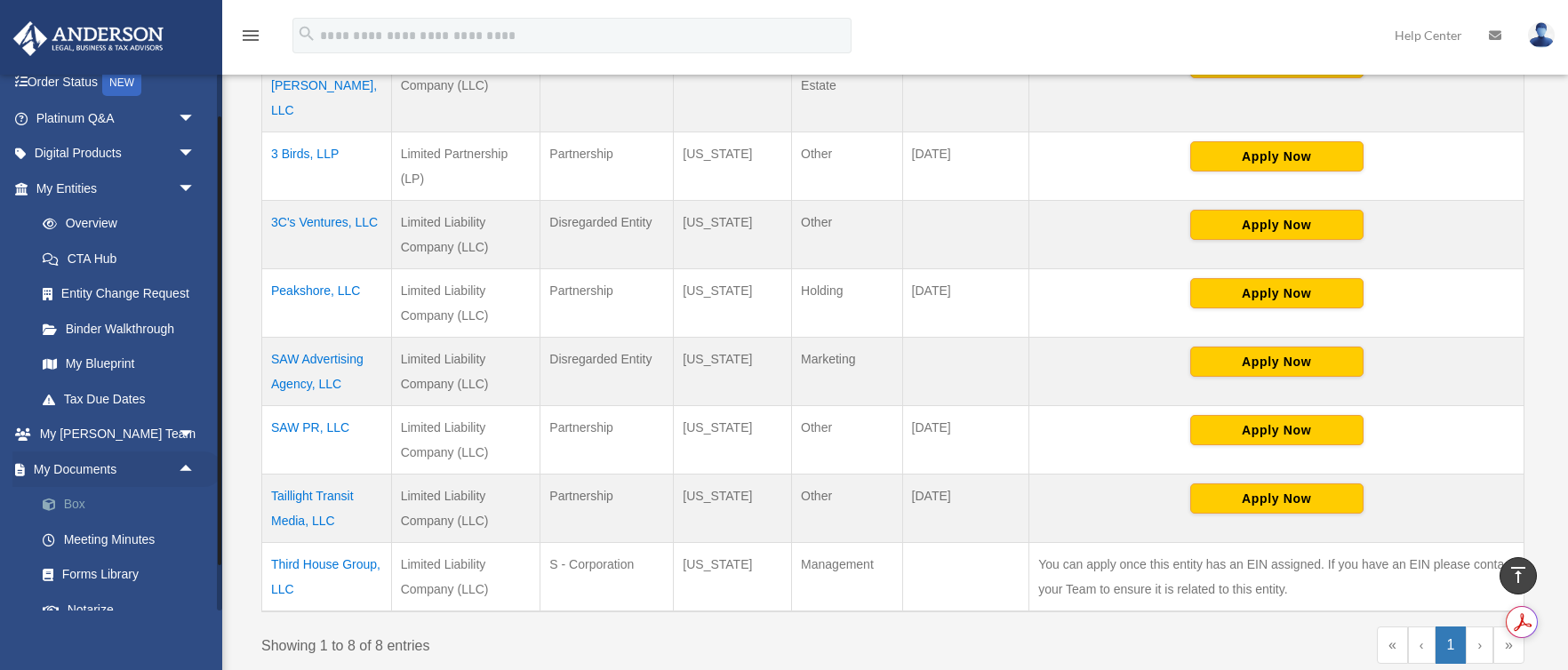
click at [129, 508] on link "Box" at bounding box center [124, 505] width 197 height 36
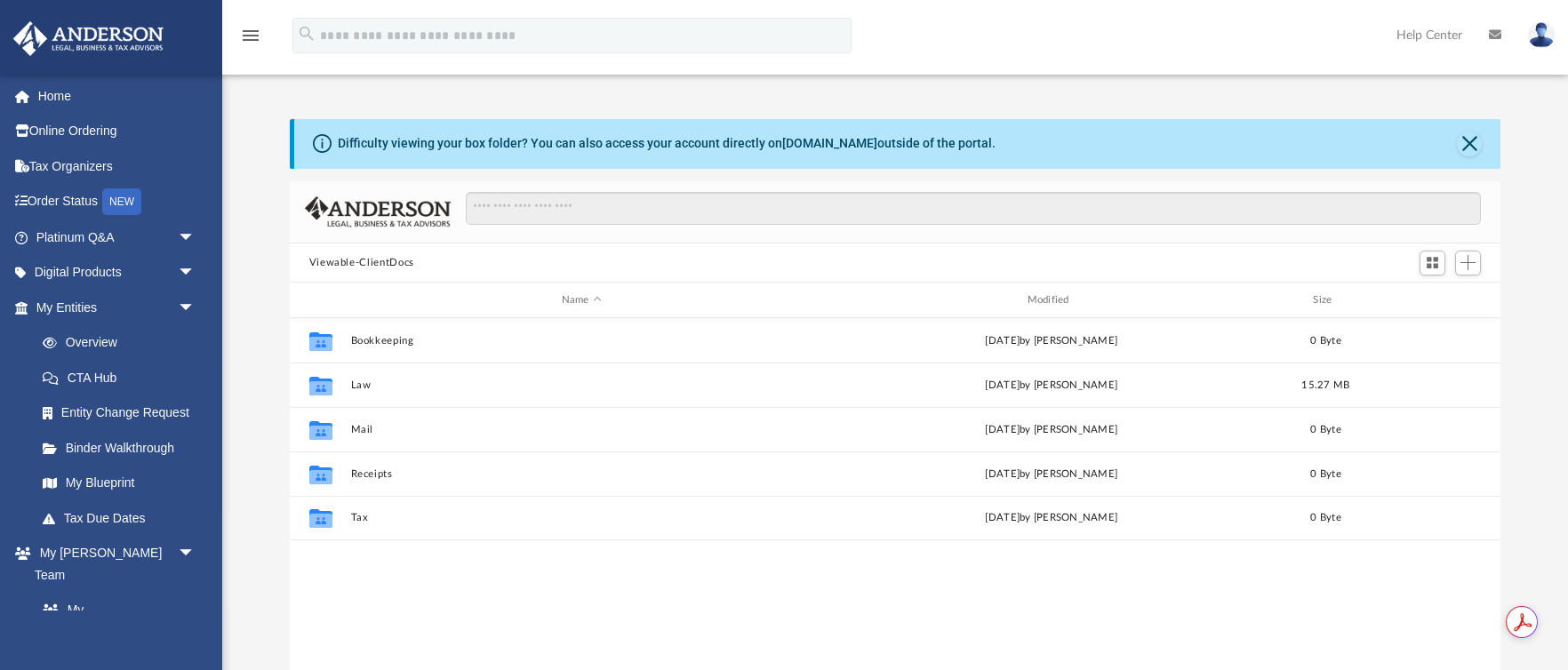
scroll to position [404, 1211]
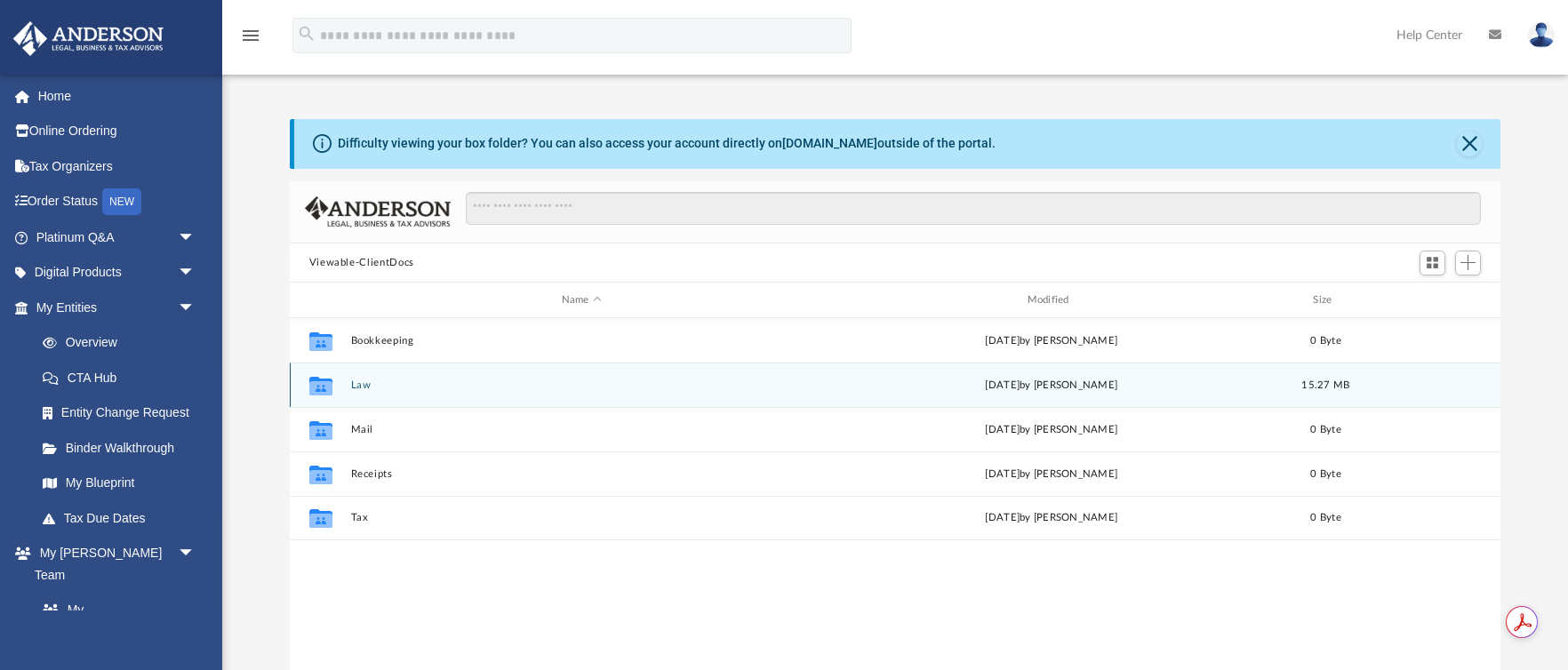
click at [529, 385] on button "Law" at bounding box center [581, 385] width 462 height 12
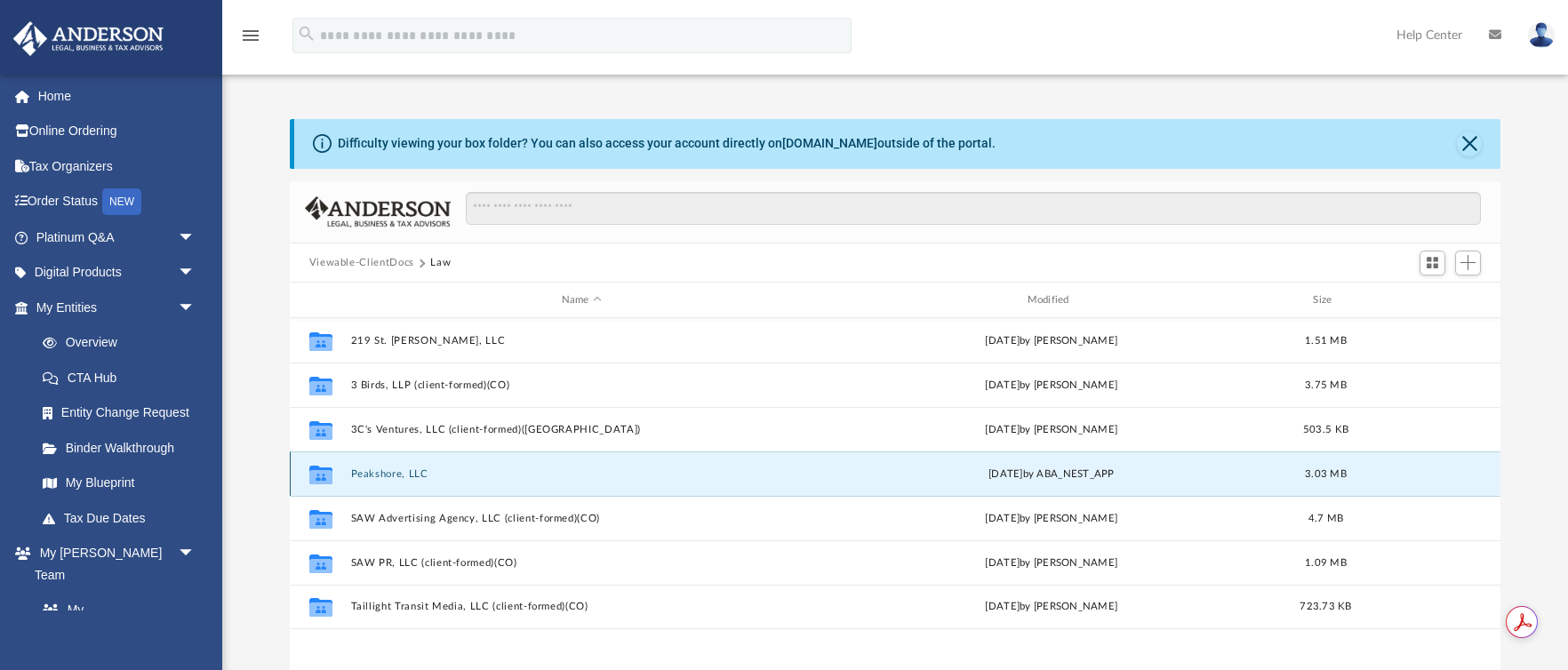
click at [503, 475] on button "Peakshore, LLC" at bounding box center [581, 473] width 462 height 12
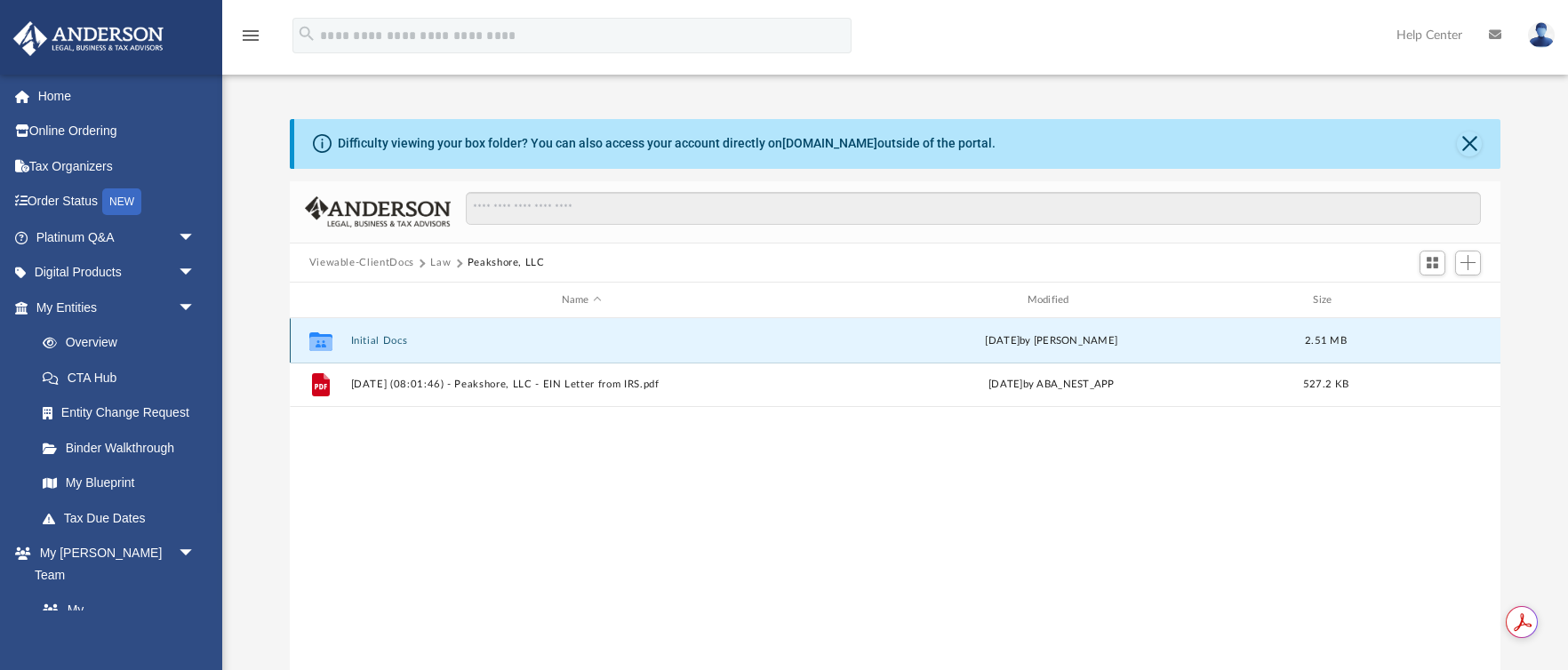
click at [473, 345] on button "Initial Docs" at bounding box center [581, 341] width 462 height 12
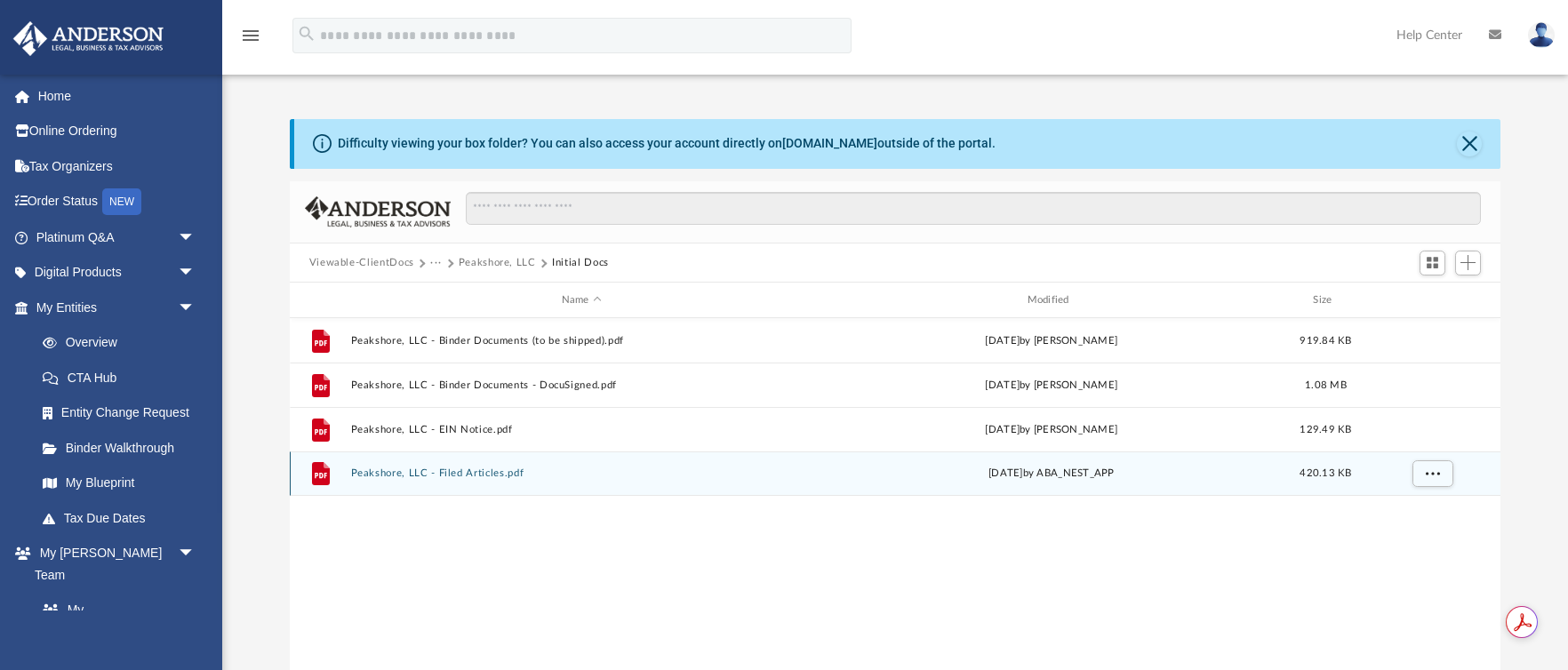
click at [482, 479] on button "Peakshore, LLC - Filed Articles.pdf" at bounding box center [581, 473] width 462 height 12
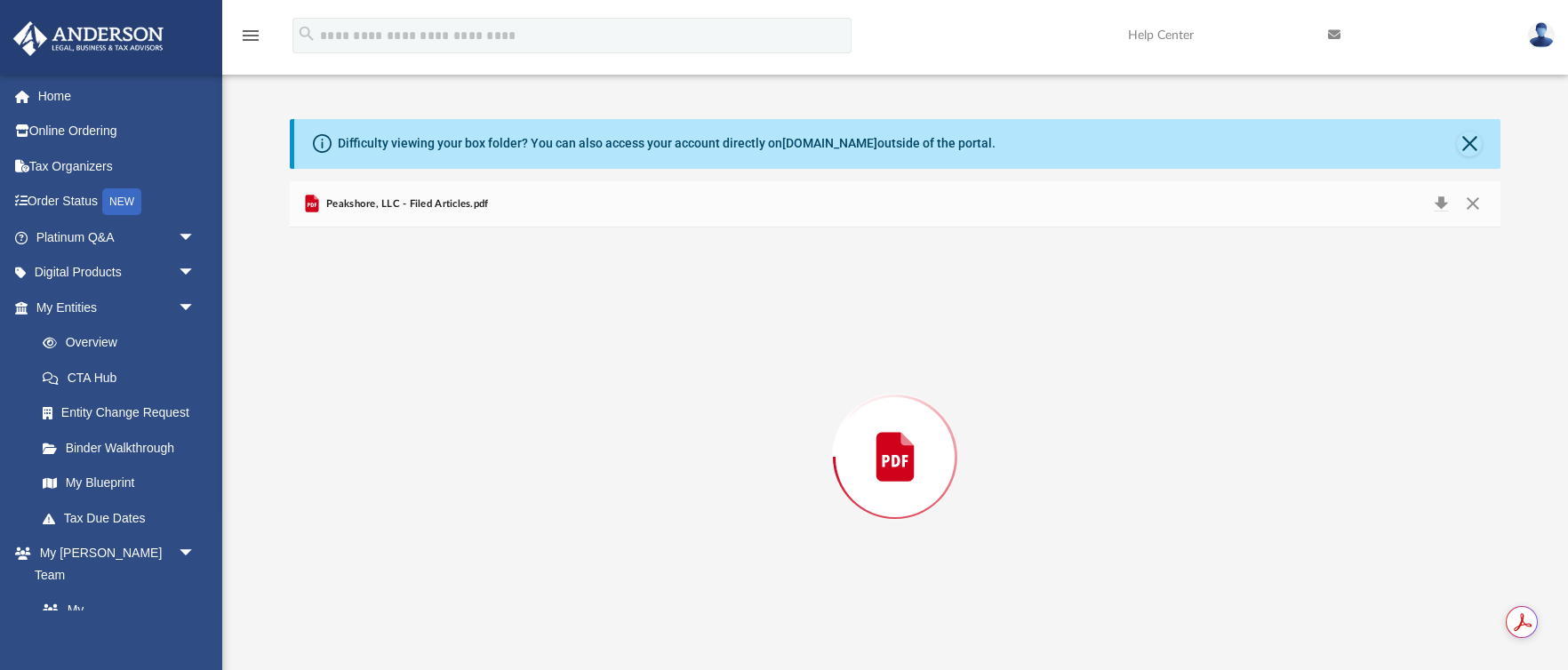
scroll to position [16, 0]
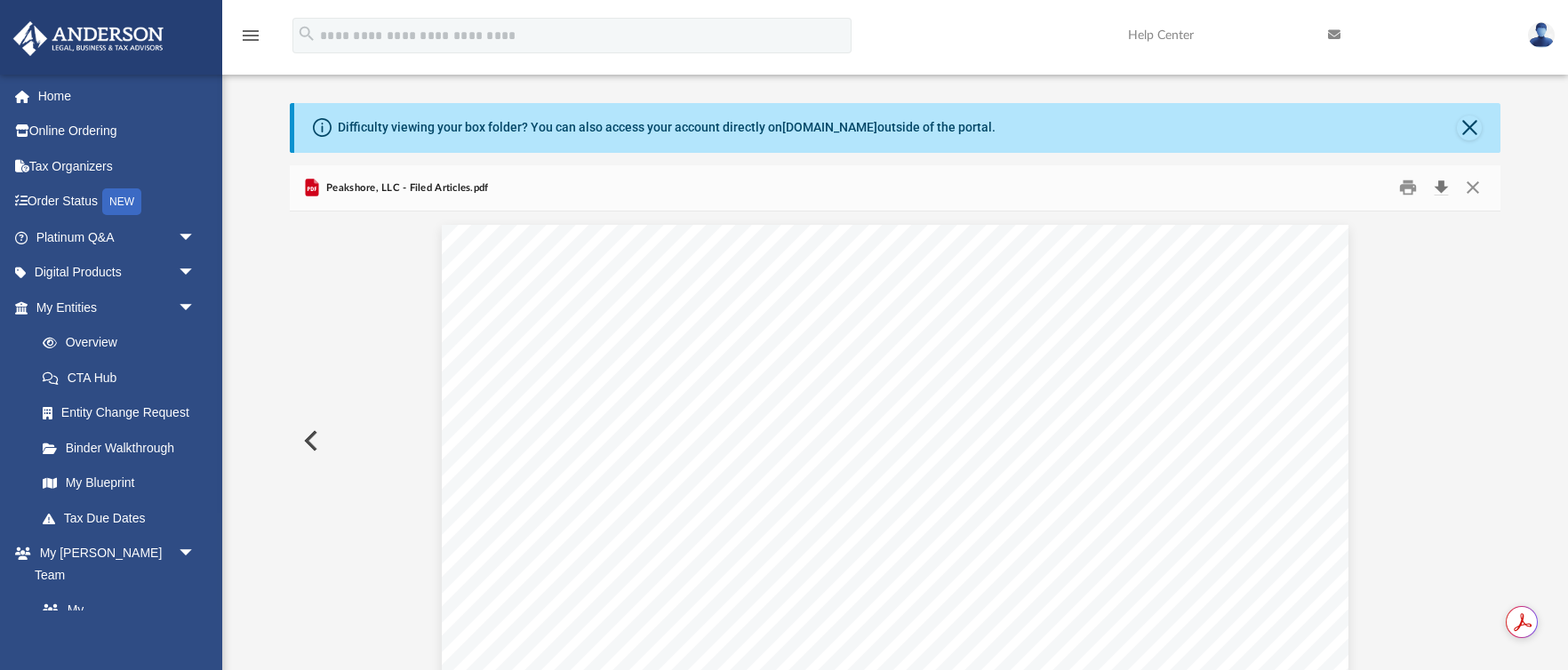
click at [1438, 192] on button "Download" at bounding box center [1441, 188] width 32 height 28
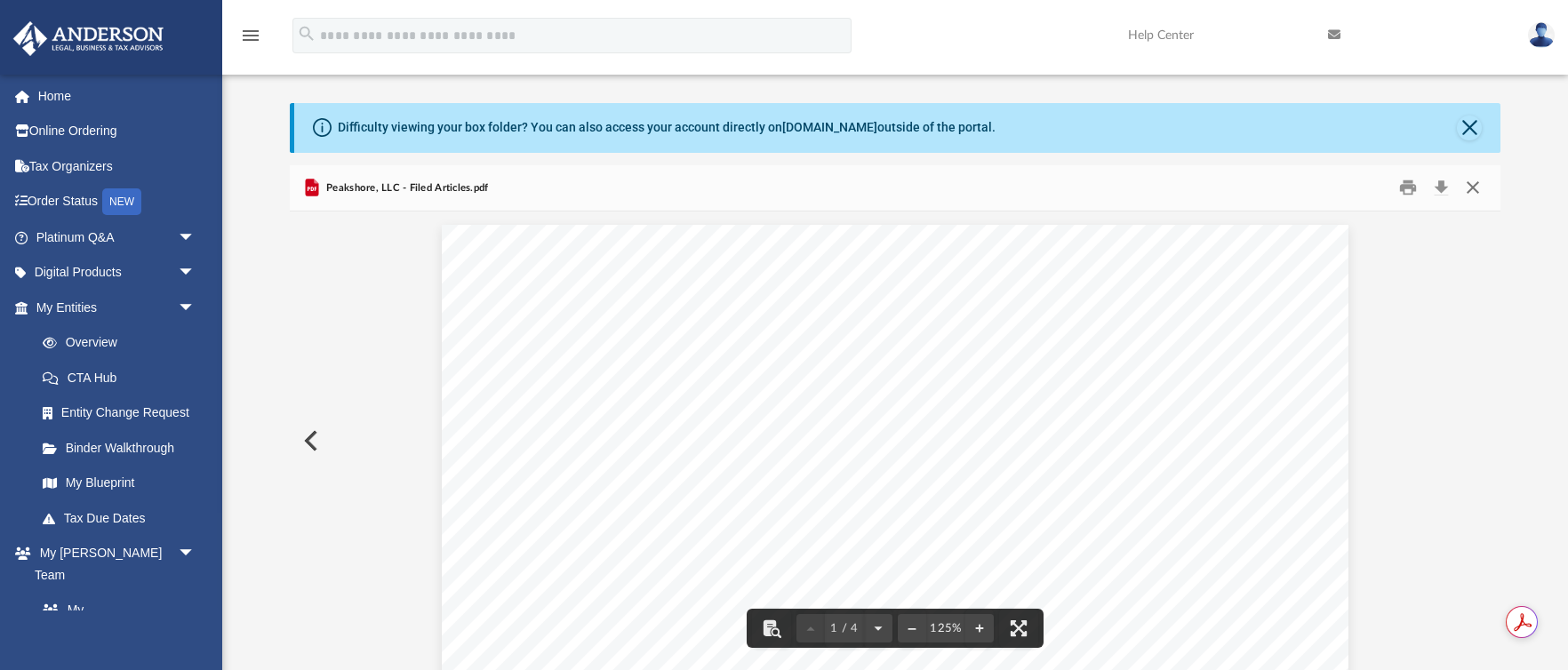
click at [1468, 194] on button "Close" at bounding box center [1472, 188] width 32 height 28
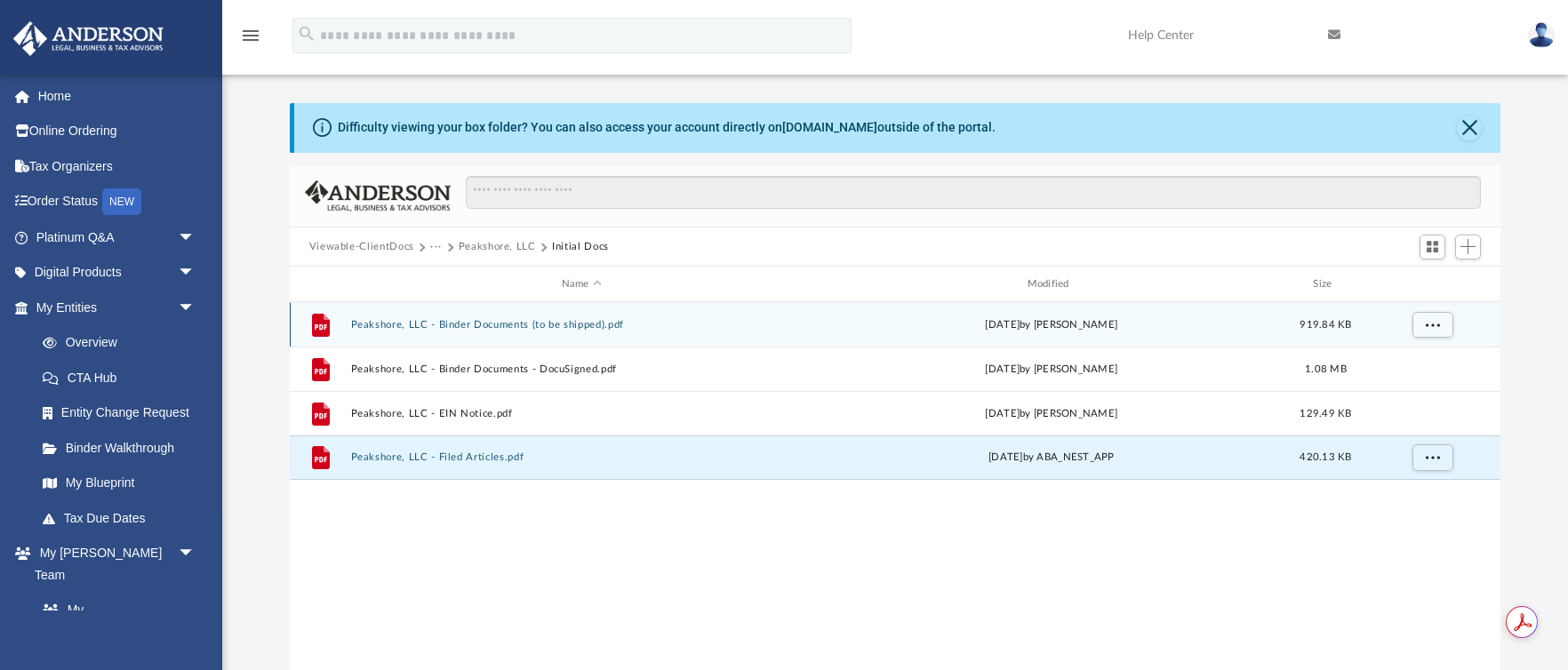
click at [549, 330] on div "File Peakshore, LLC - Binder Documents (to be shipped).pdf Tue Aug 19 2025 by S…" at bounding box center [895, 324] width 1212 height 44
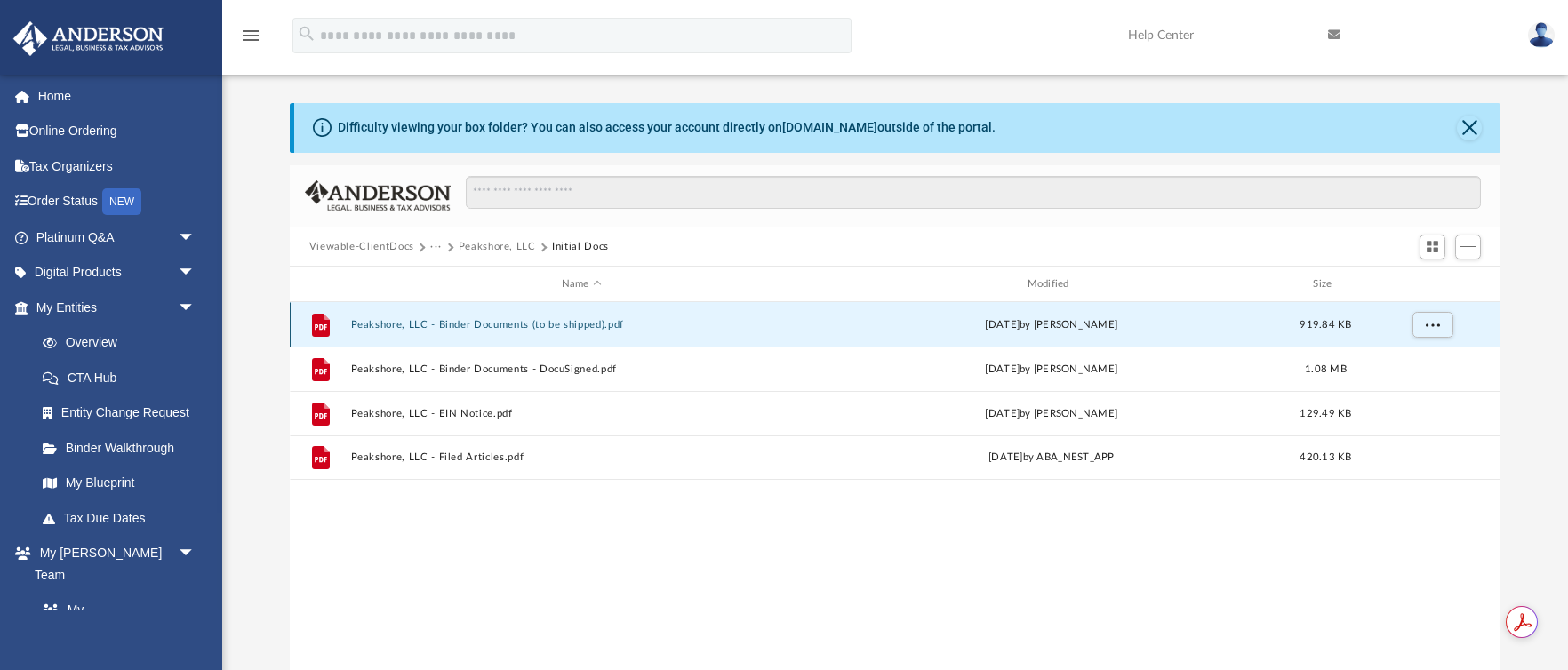
click at [549, 324] on button "Peakshore, LLC - Binder Documents (to be shipped).pdf" at bounding box center [581, 325] width 462 height 12
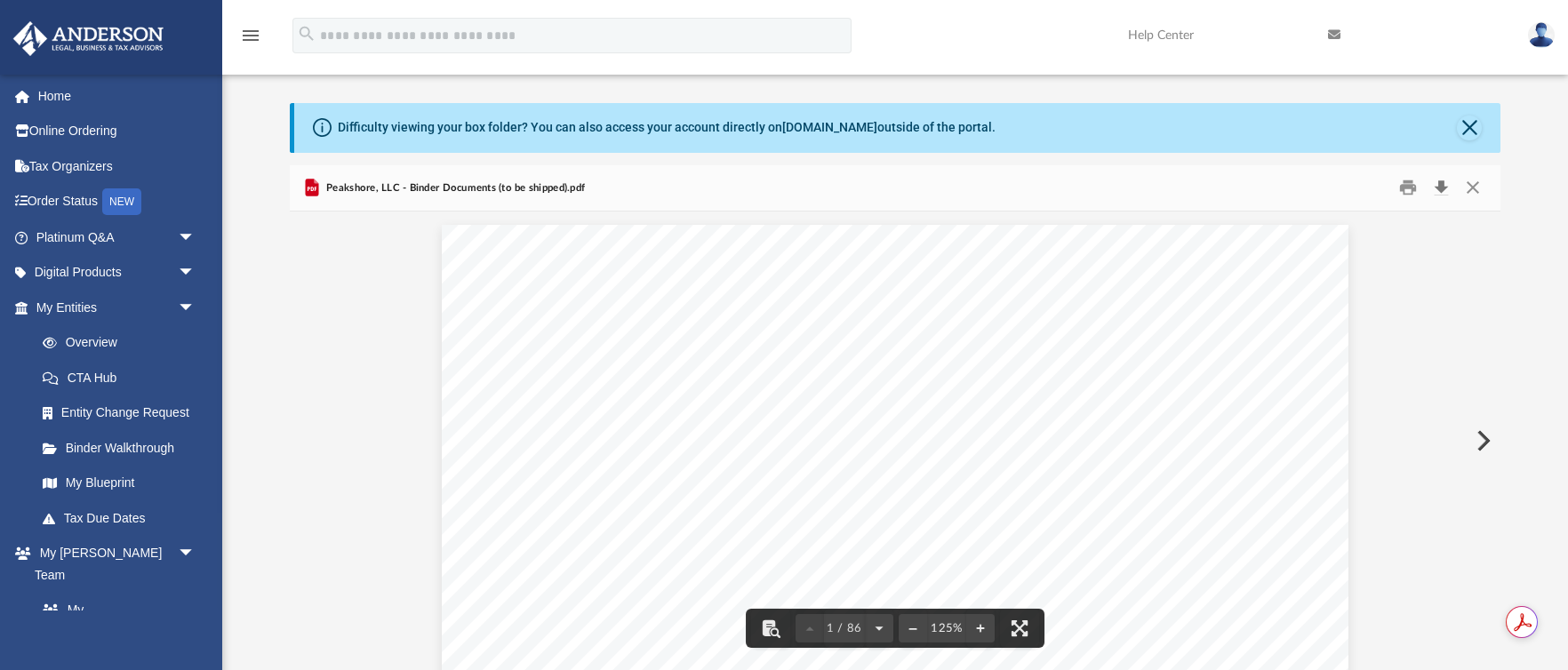
click at [1435, 188] on button "Download" at bounding box center [1441, 188] width 32 height 28
